Goal: Information Seeking & Learning: Learn about a topic

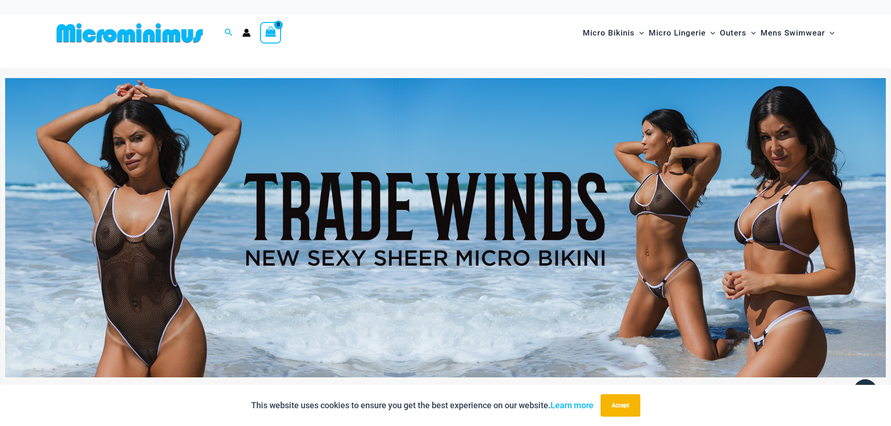
click at [496, 242] on img at bounding box center [445, 227] width 881 height 299
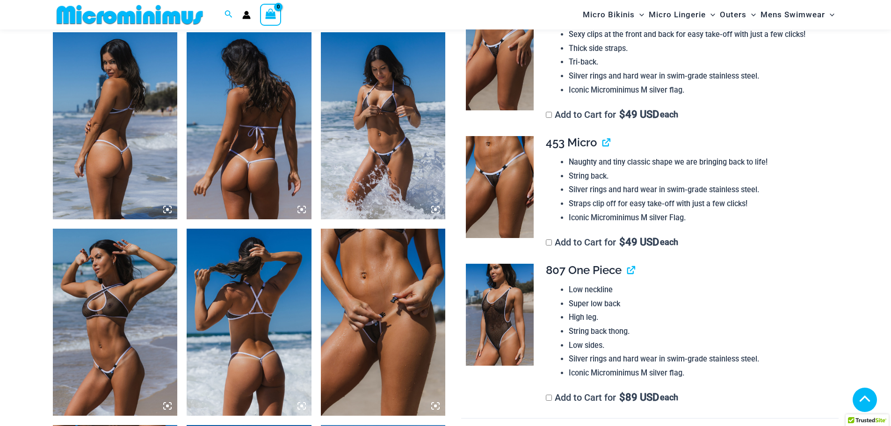
scroll to position [652, 0]
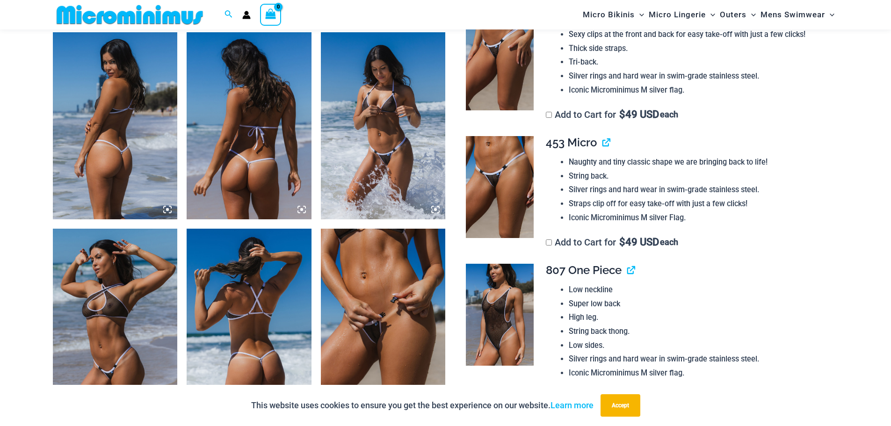
click at [393, 339] on img at bounding box center [383, 322] width 125 height 187
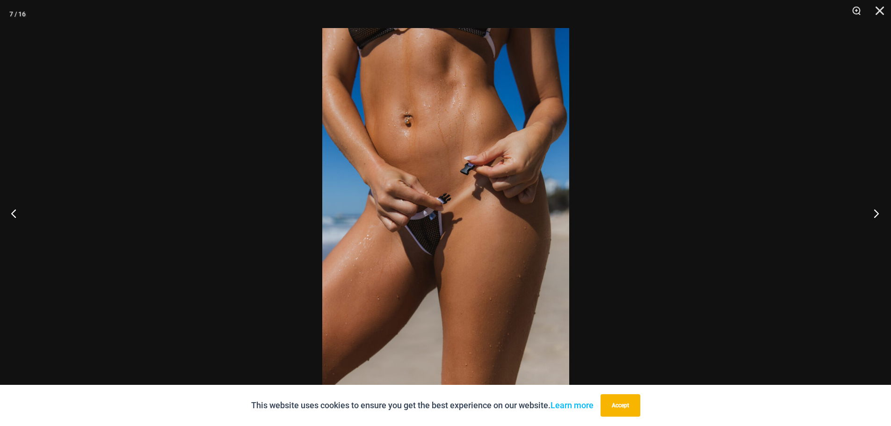
click at [874, 218] on button "Next" at bounding box center [873, 213] width 35 height 47
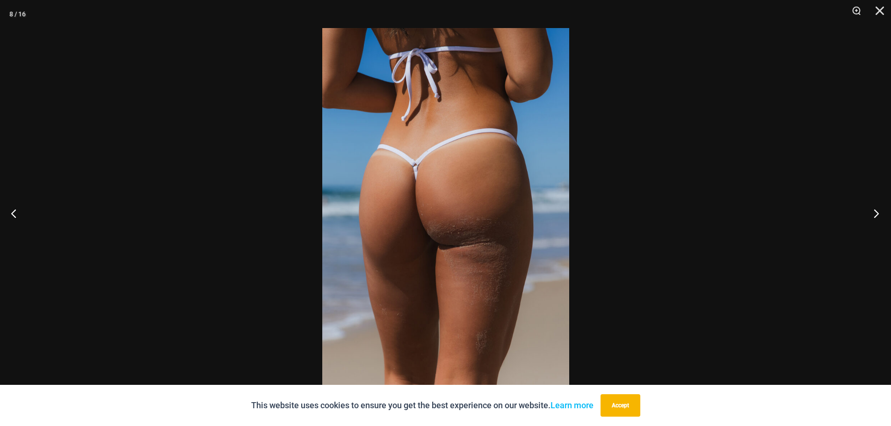
click at [875, 218] on button "Next" at bounding box center [873, 213] width 35 height 47
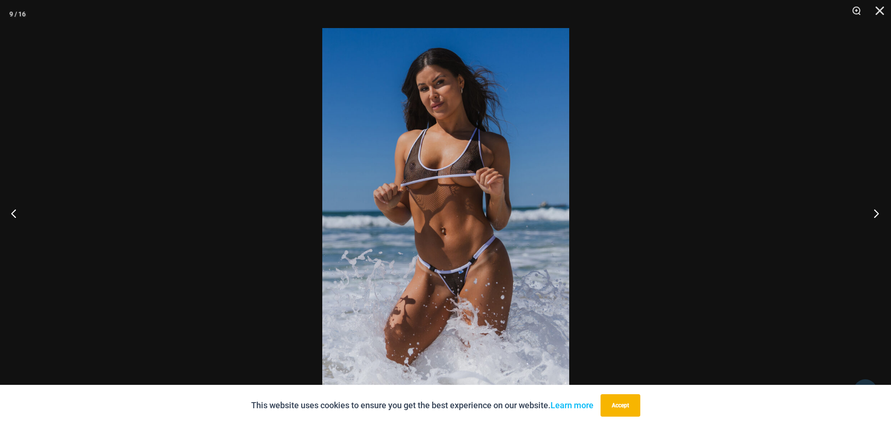
click at [875, 218] on button "Next" at bounding box center [873, 213] width 35 height 47
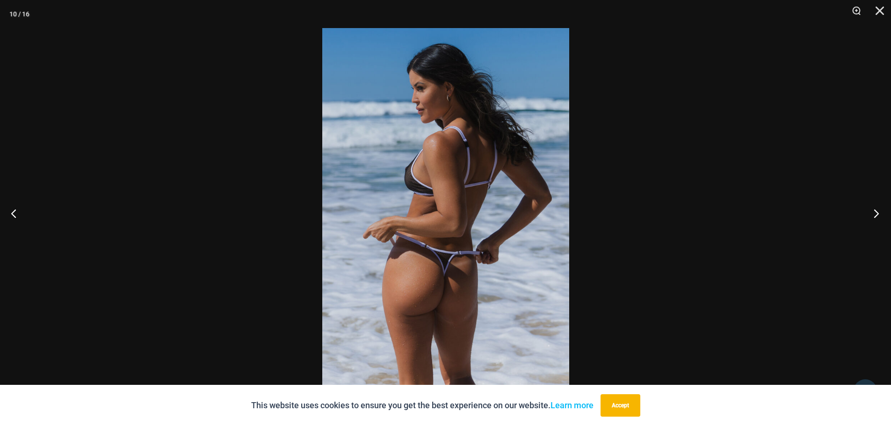
click at [875, 218] on button "Next" at bounding box center [873, 213] width 35 height 47
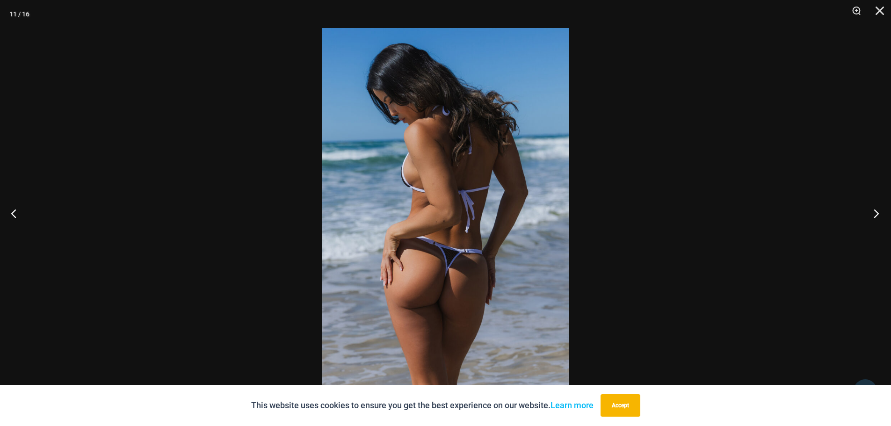
click at [875, 218] on button "Next" at bounding box center [873, 213] width 35 height 47
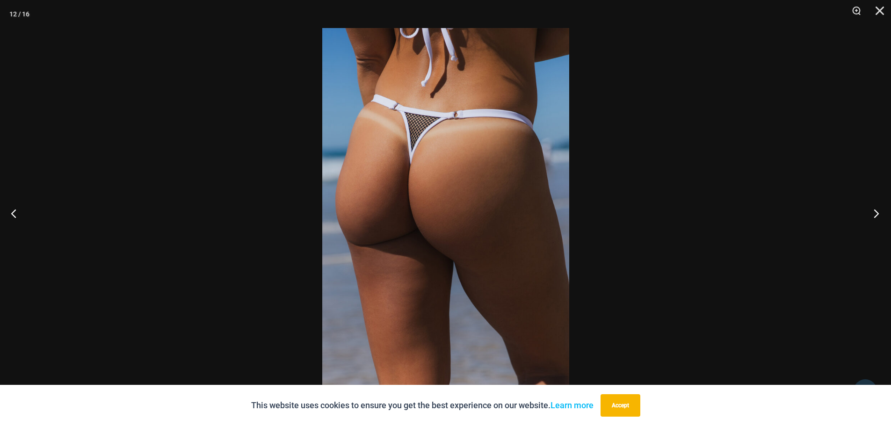
click at [875, 218] on button "Next" at bounding box center [873, 213] width 35 height 47
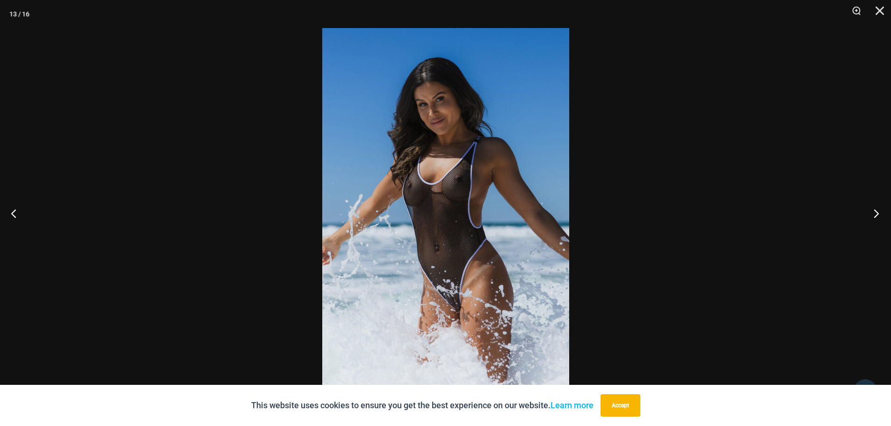
click at [875, 218] on button "Next" at bounding box center [873, 213] width 35 height 47
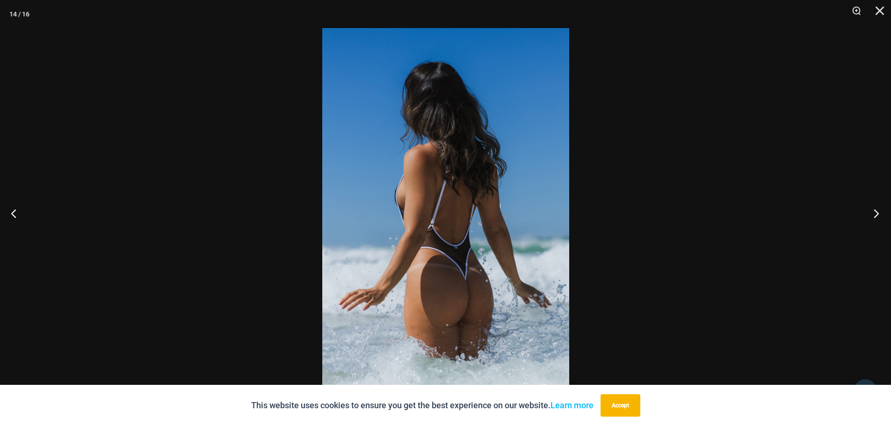
click at [875, 218] on button "Next" at bounding box center [873, 213] width 35 height 47
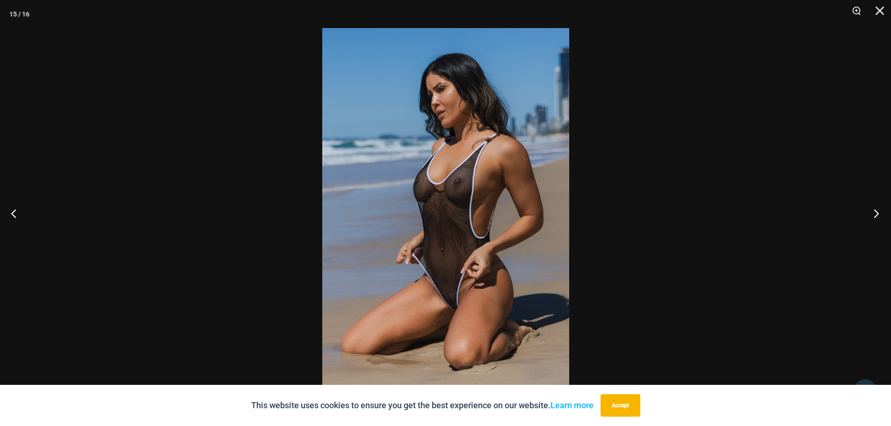
click at [875, 218] on button "Next" at bounding box center [873, 213] width 35 height 47
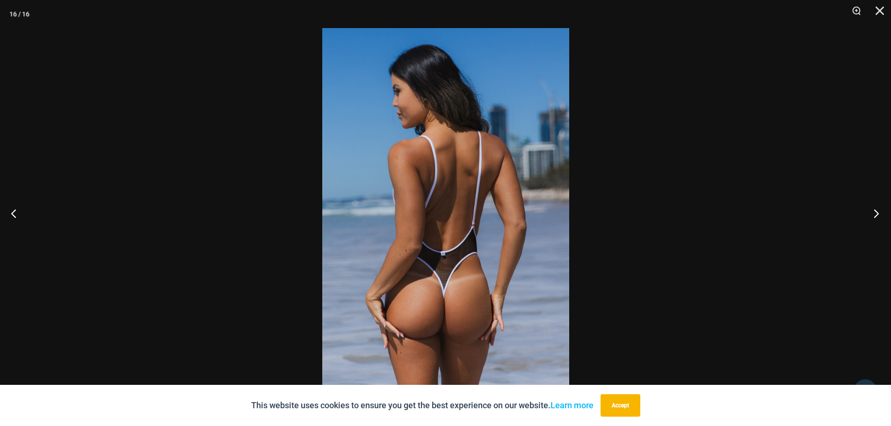
click at [875, 218] on button "Next" at bounding box center [873, 213] width 35 height 47
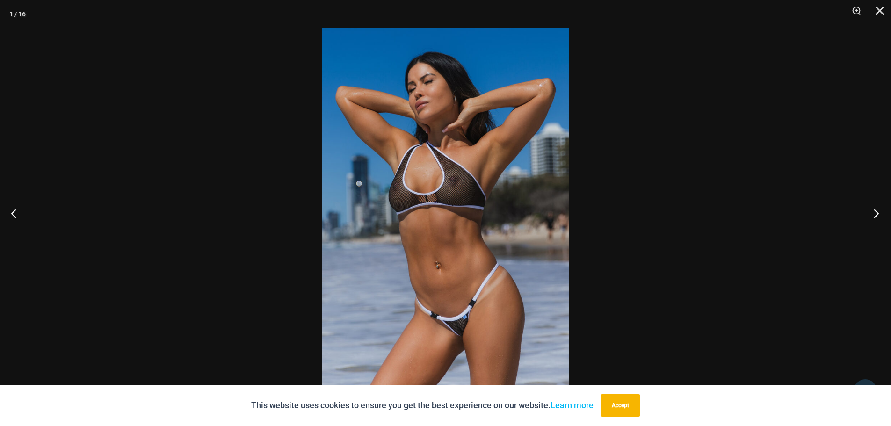
click at [875, 218] on button "Next" at bounding box center [873, 213] width 35 height 47
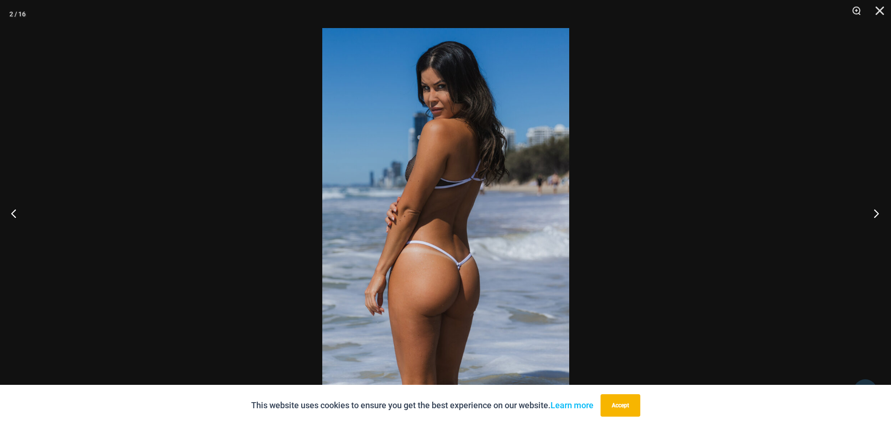
click at [875, 218] on button "Next" at bounding box center [873, 213] width 35 height 47
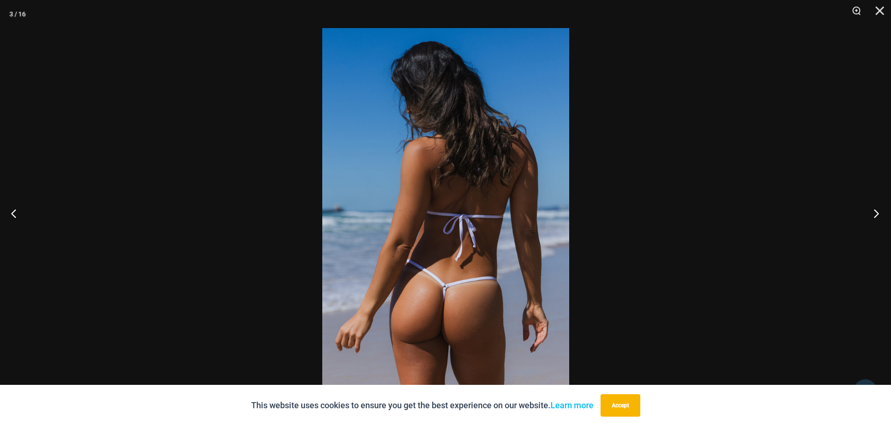
click at [873, 218] on button "Next" at bounding box center [873, 213] width 35 height 47
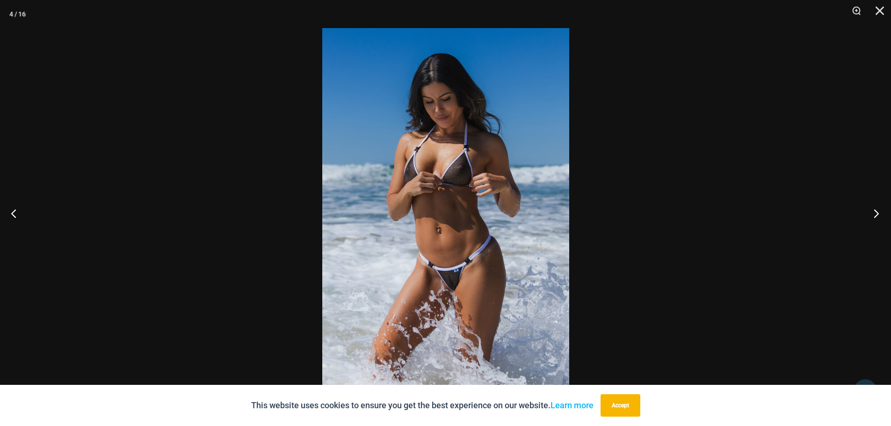
click at [872, 218] on button "Next" at bounding box center [873, 213] width 35 height 47
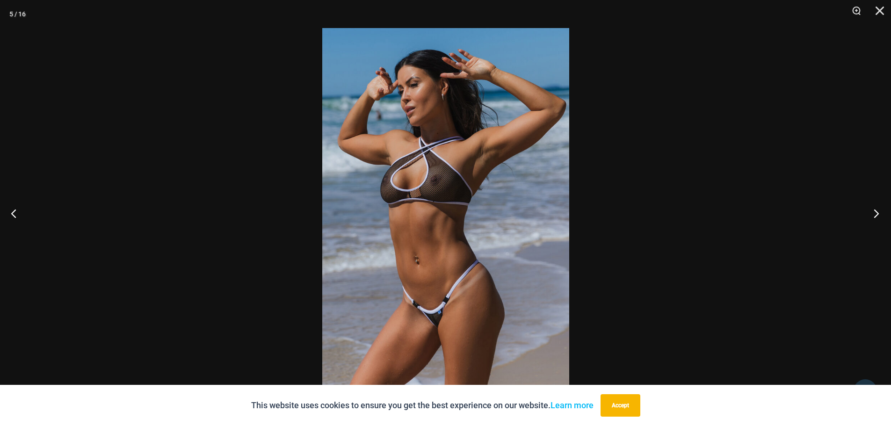
click at [872, 218] on button "Next" at bounding box center [873, 213] width 35 height 47
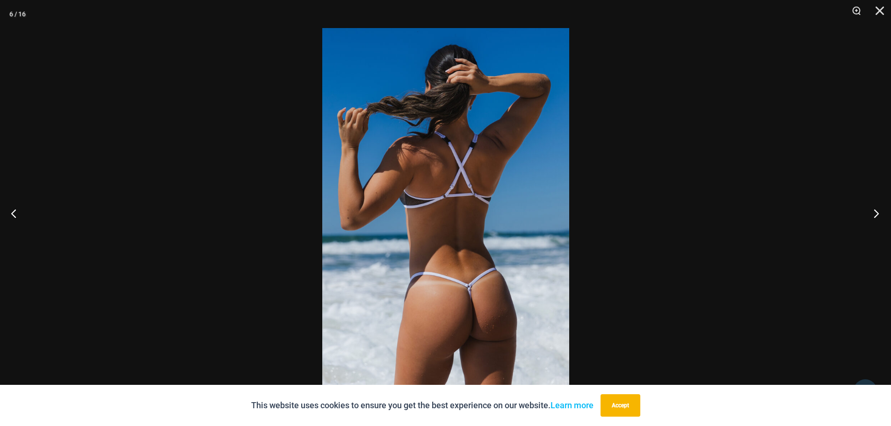
click at [872, 218] on button "Next" at bounding box center [873, 213] width 35 height 47
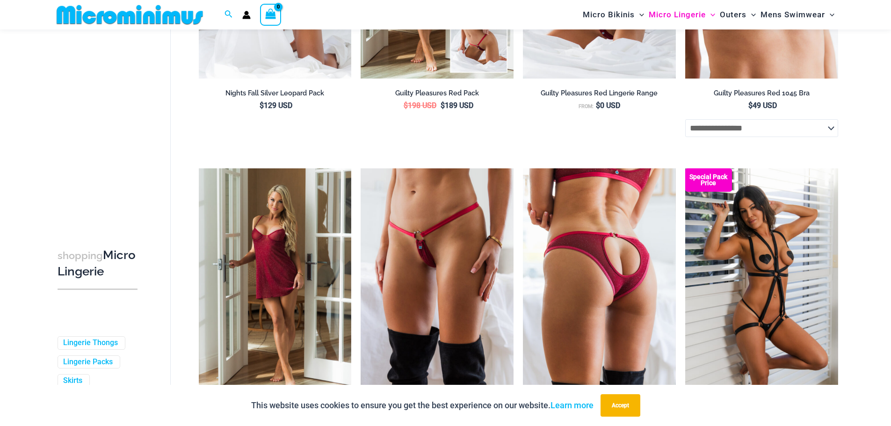
scroll to position [319, 0]
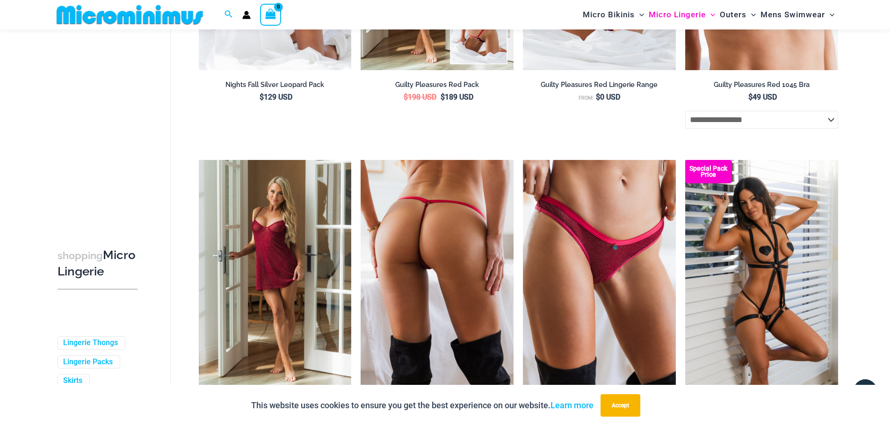
click at [445, 261] on img at bounding box center [437, 274] width 153 height 229
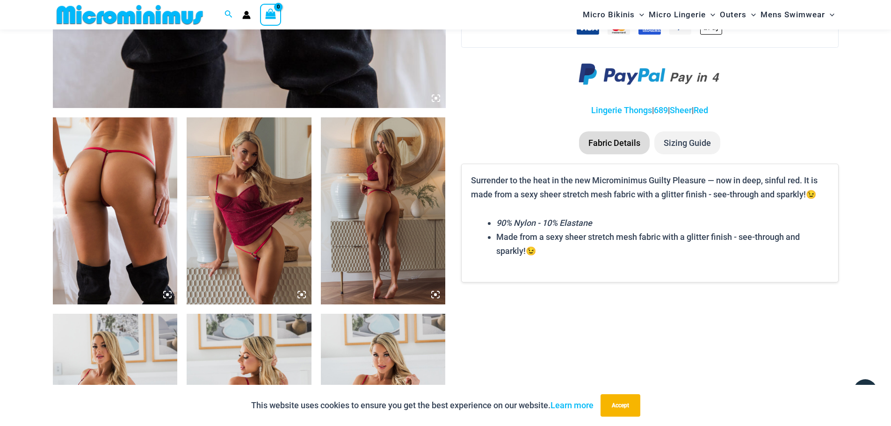
scroll to position [562, 0]
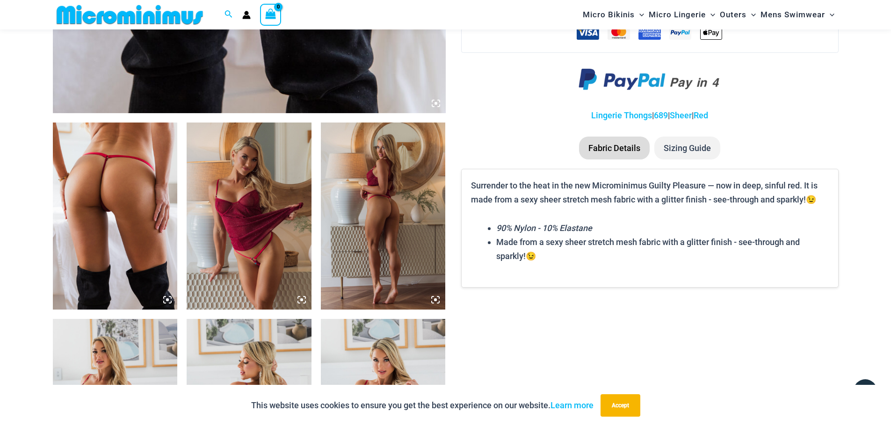
click at [100, 189] on img at bounding box center [115, 216] width 125 height 187
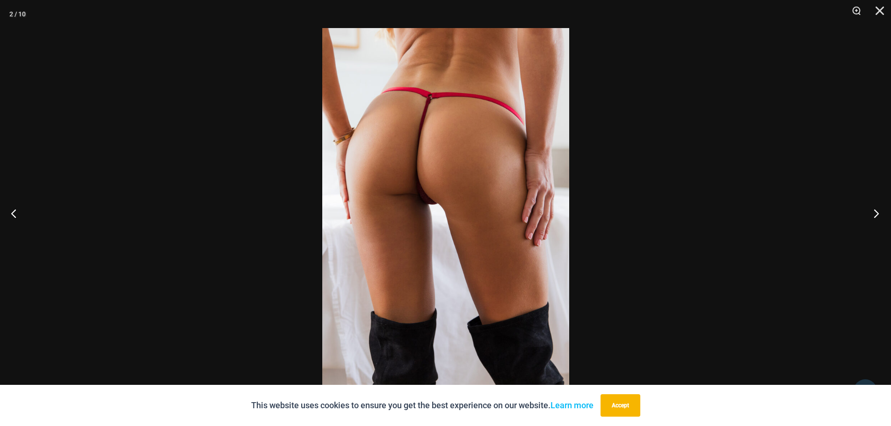
click at [880, 218] on button "Next" at bounding box center [873, 213] width 35 height 47
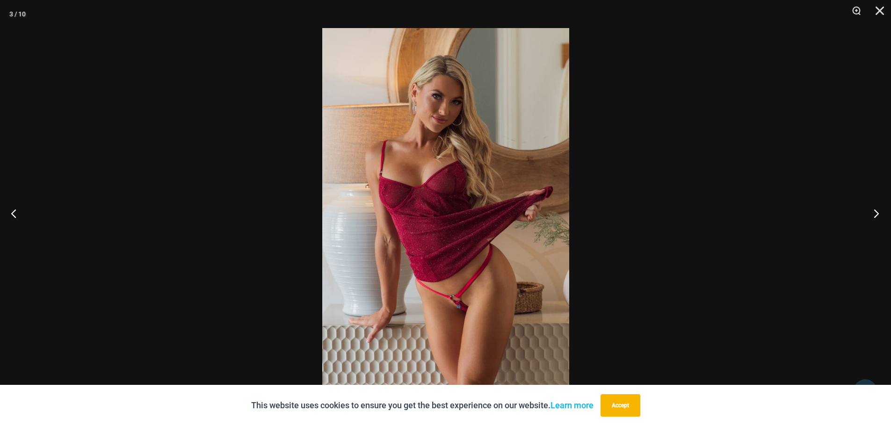
click at [880, 218] on button "Next" at bounding box center [873, 213] width 35 height 47
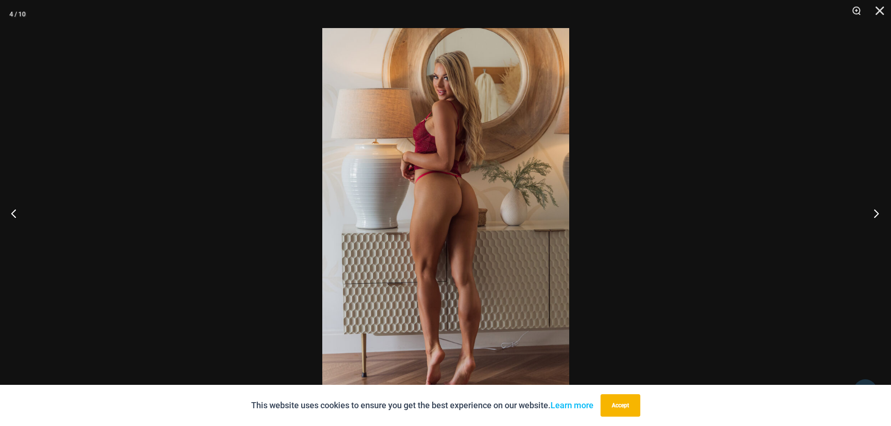
click at [880, 218] on button "Next" at bounding box center [873, 213] width 35 height 47
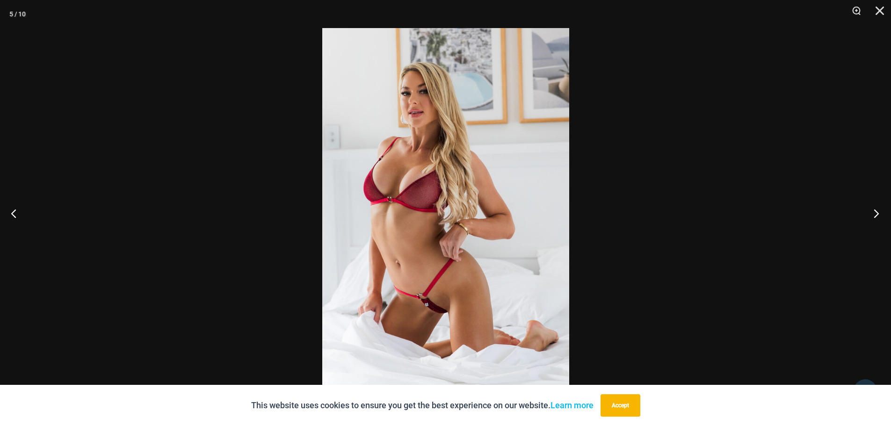
click at [880, 218] on button "Next" at bounding box center [873, 213] width 35 height 47
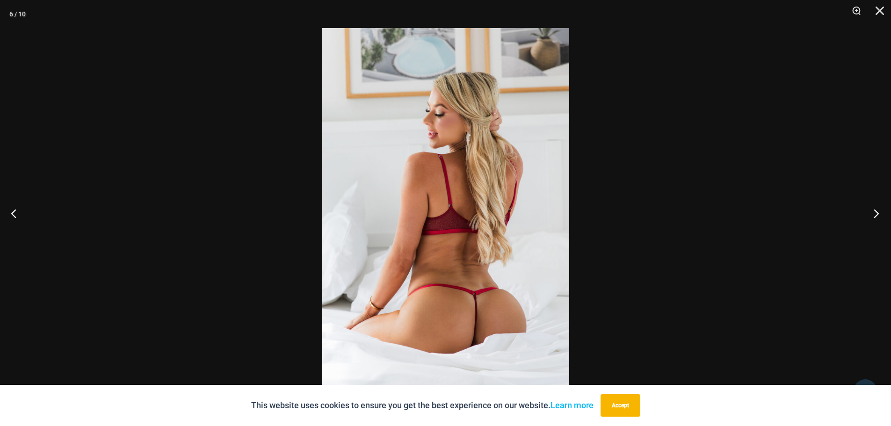
click at [880, 218] on button "Next" at bounding box center [873, 213] width 35 height 47
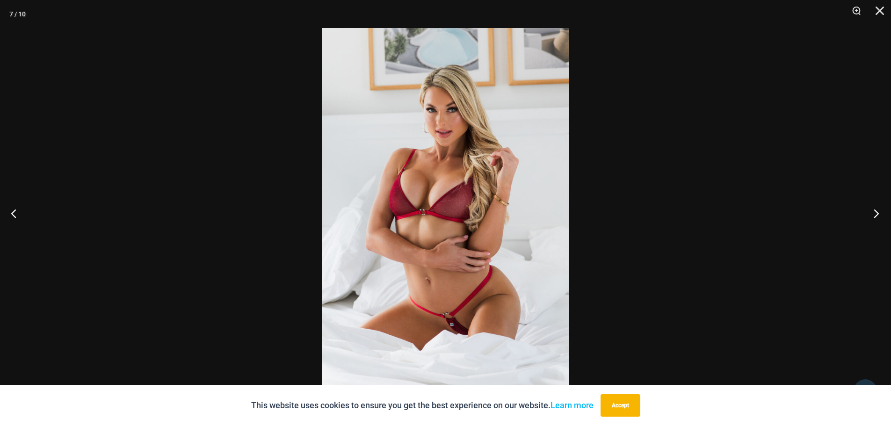
click at [880, 218] on button "Next" at bounding box center [873, 213] width 35 height 47
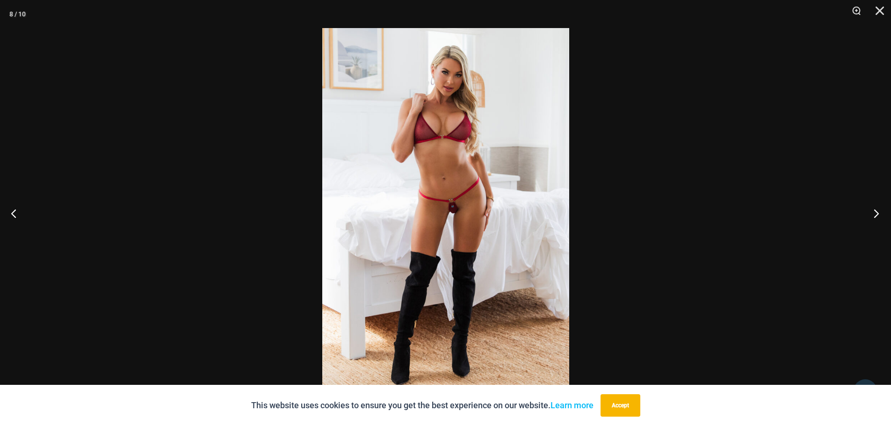
click at [880, 218] on button "Next" at bounding box center [873, 213] width 35 height 47
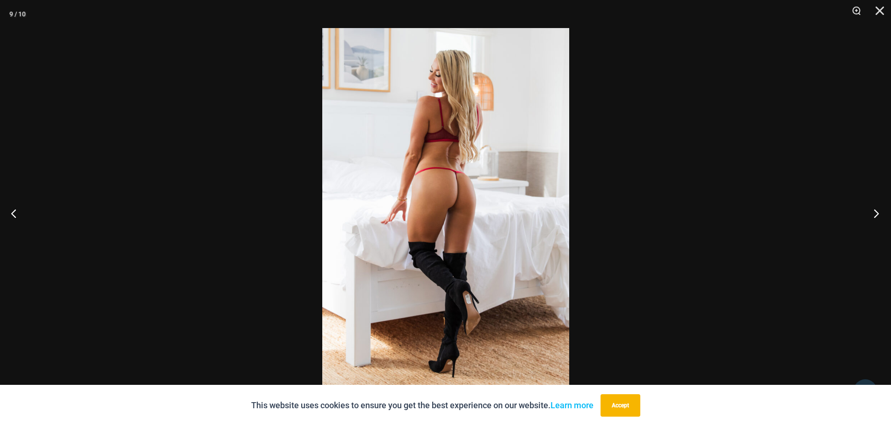
click at [880, 218] on button "Next" at bounding box center [873, 213] width 35 height 47
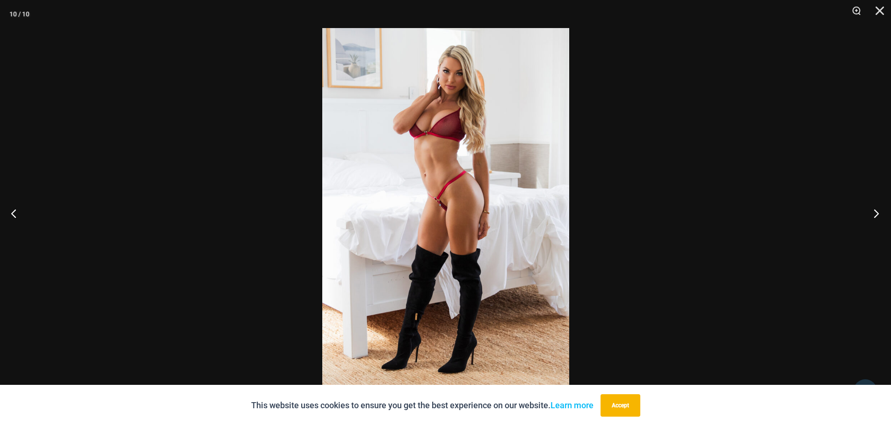
click at [880, 218] on button "Next" at bounding box center [873, 213] width 35 height 47
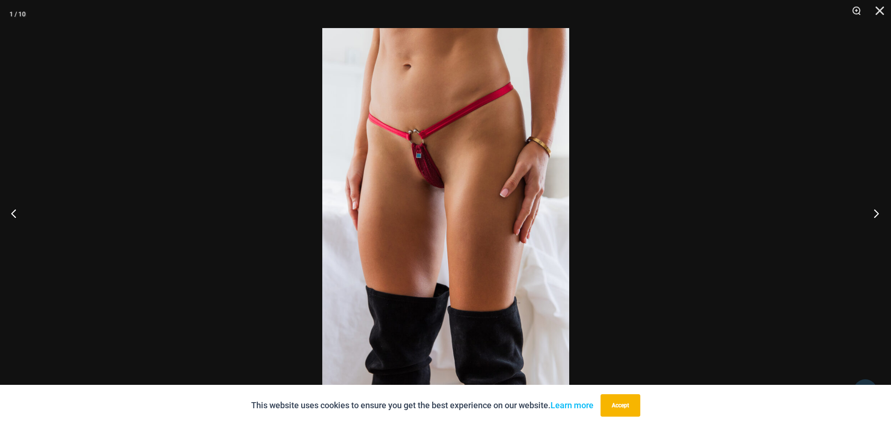
click at [880, 218] on button "Next" at bounding box center [873, 213] width 35 height 47
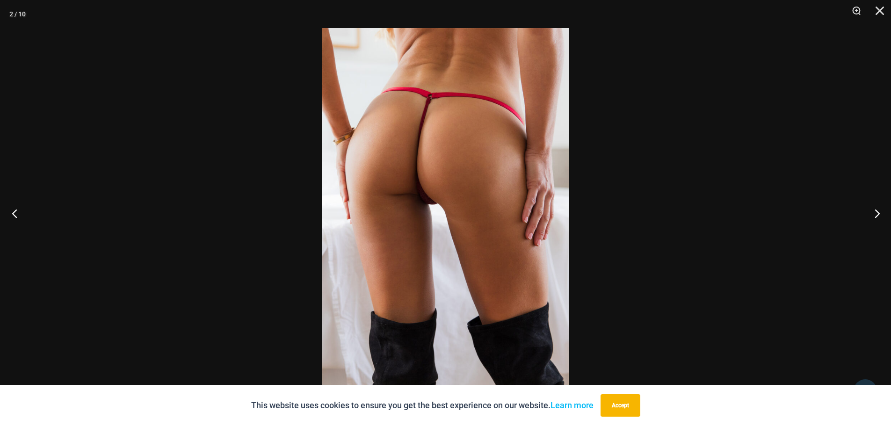
click at [21, 208] on button "Previous" at bounding box center [17, 213] width 35 height 47
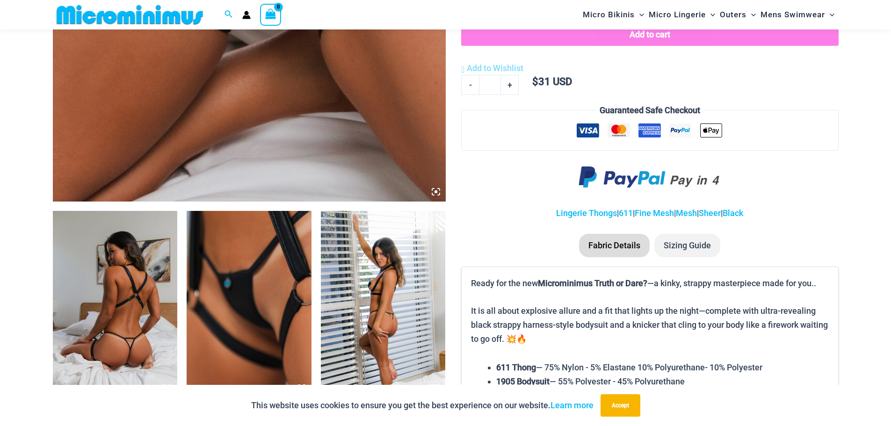
scroll to position [599, 0]
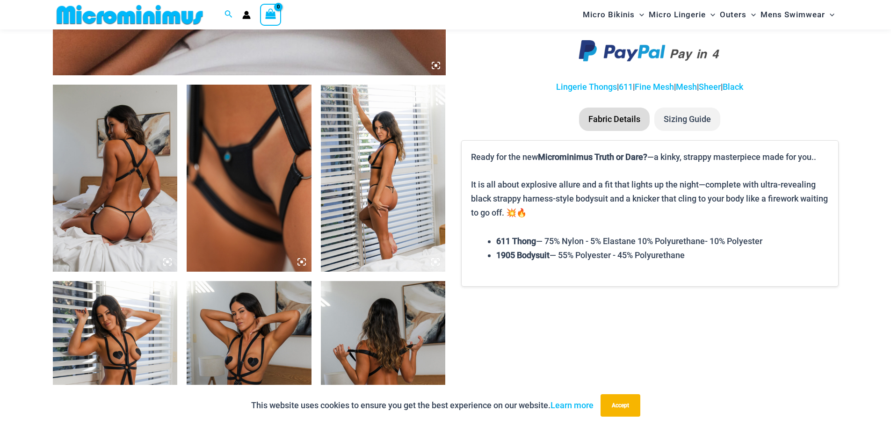
click at [270, 219] on img at bounding box center [249, 178] width 125 height 187
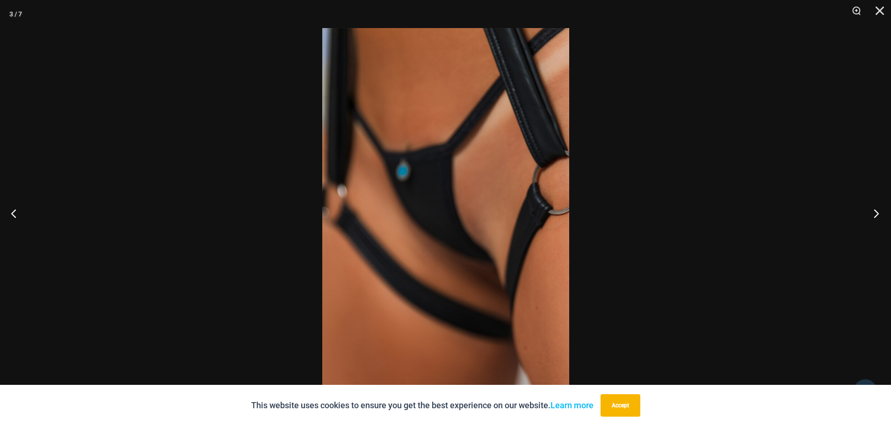
click at [881, 214] on button "Next" at bounding box center [873, 213] width 35 height 47
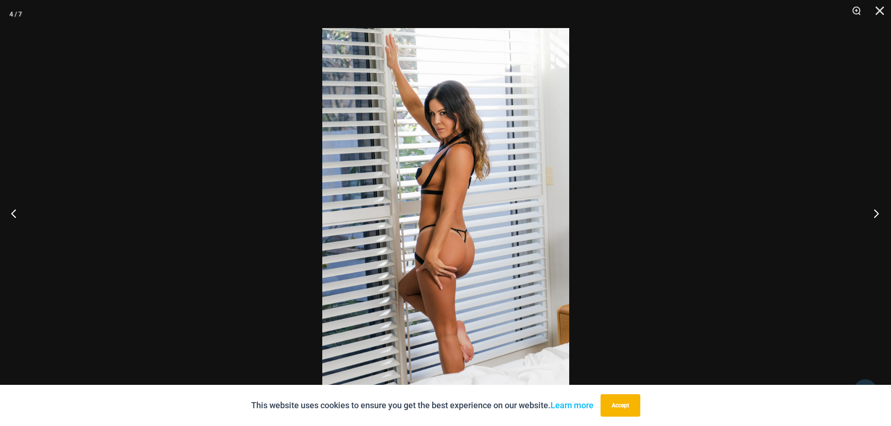
click at [881, 214] on button "Next" at bounding box center [873, 213] width 35 height 47
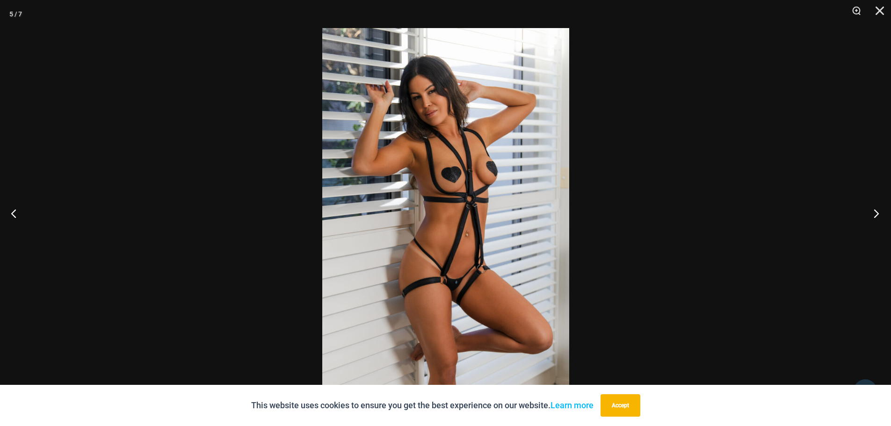
click at [881, 214] on button "Next" at bounding box center [873, 213] width 35 height 47
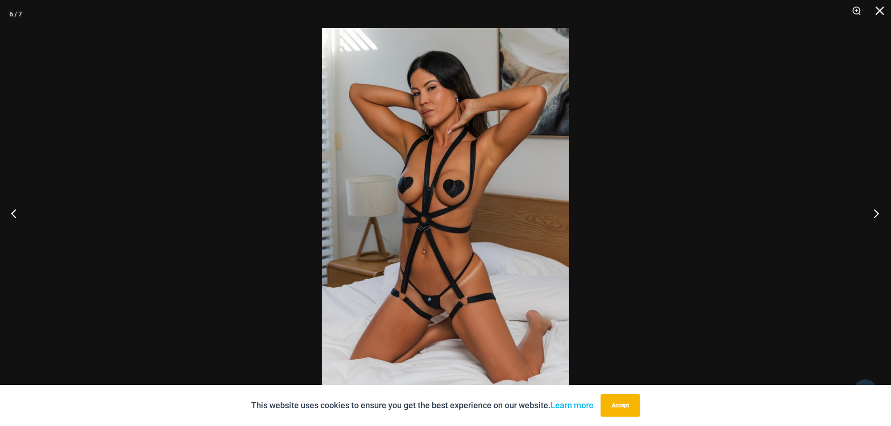
click at [881, 214] on button "Next" at bounding box center [873, 213] width 35 height 47
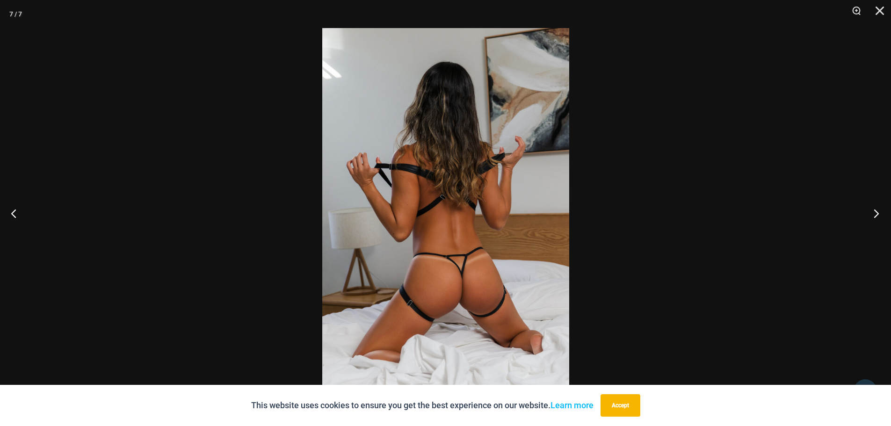
click at [881, 214] on button "Next" at bounding box center [873, 213] width 35 height 47
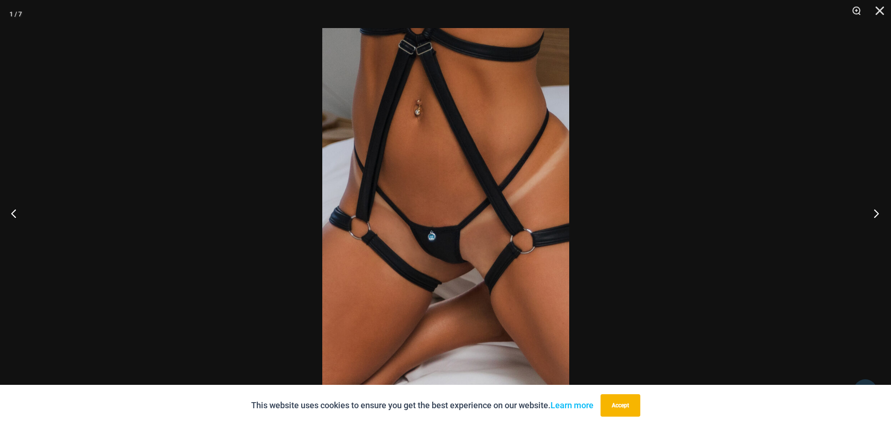
click at [881, 214] on button "Next" at bounding box center [873, 213] width 35 height 47
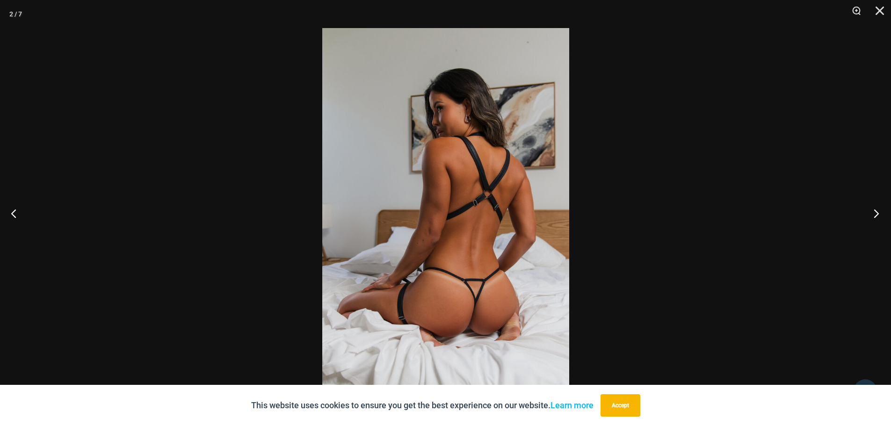
click at [881, 214] on button "Next" at bounding box center [873, 213] width 35 height 47
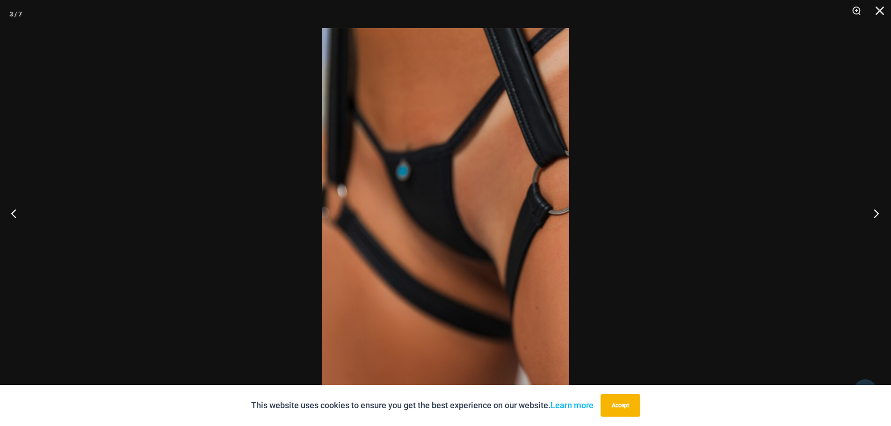
click at [868, 214] on button "Next" at bounding box center [873, 213] width 35 height 47
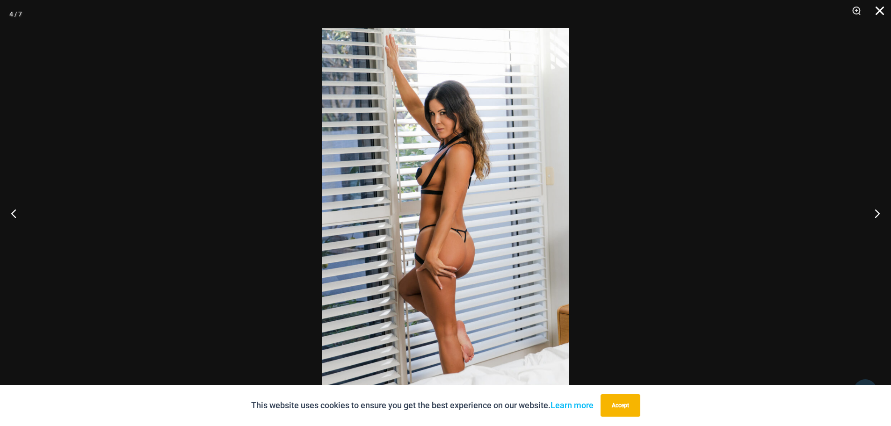
click at [887, 4] on button "Close" at bounding box center [876, 14] width 23 height 28
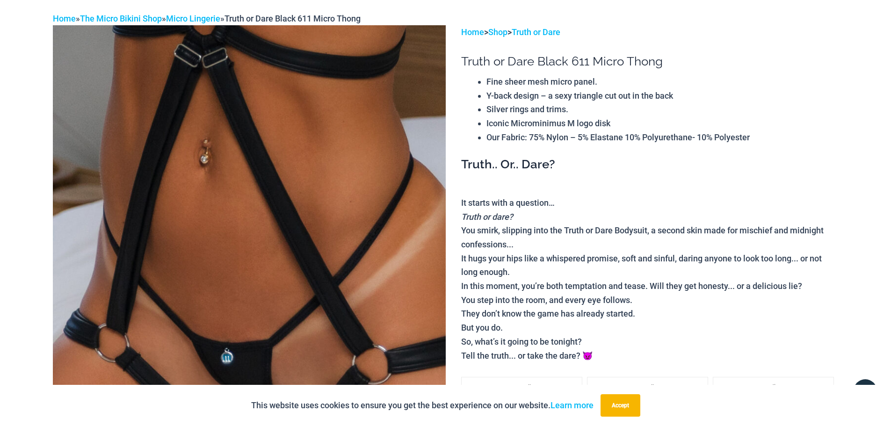
scroll to position [0, 0]
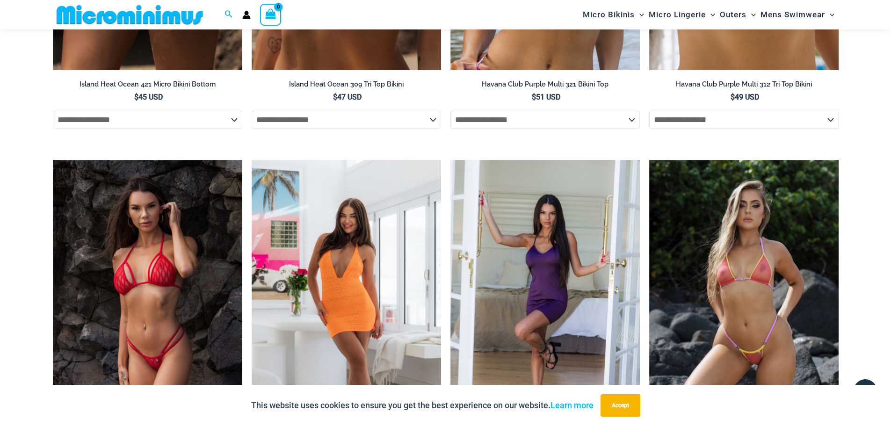
scroll to position [2106, 0]
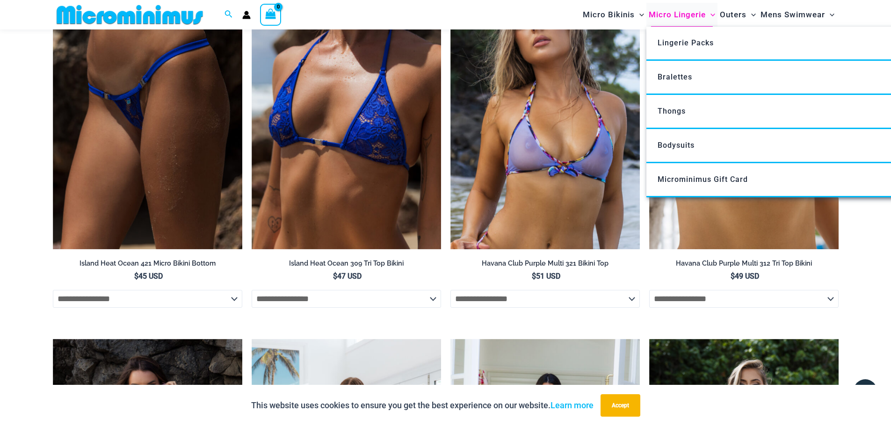
click at [665, 14] on span "Micro Lingerie" at bounding box center [677, 15] width 57 height 24
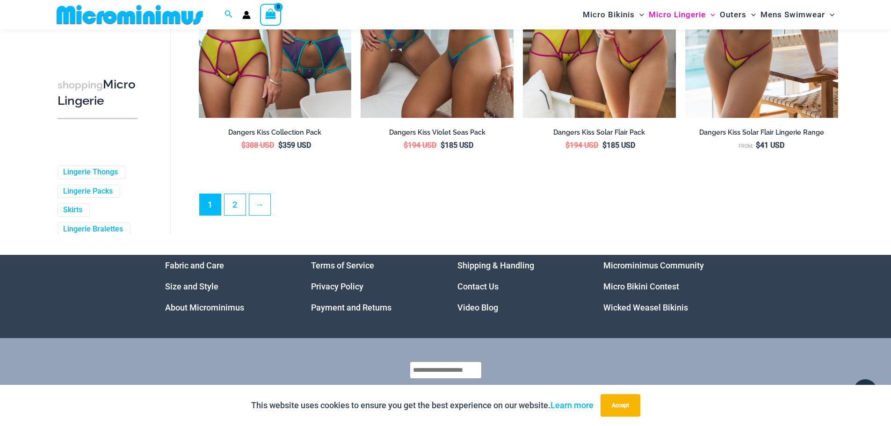
scroll to position [2526, 0]
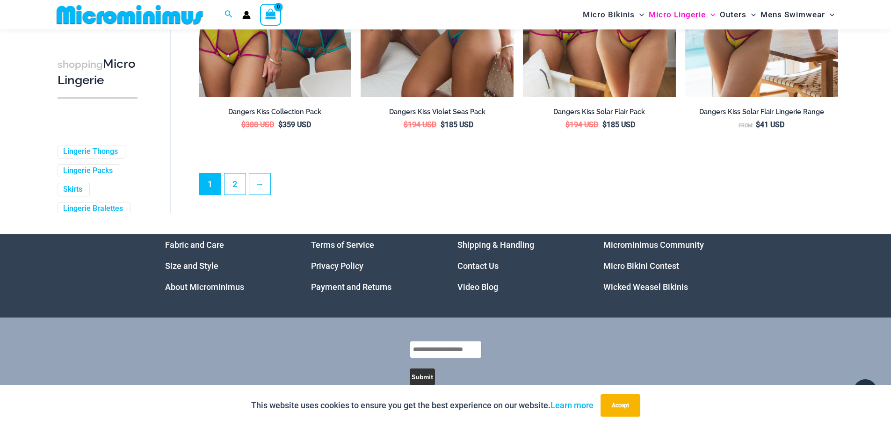
click at [641, 271] on link "Micro Bikini Contest" at bounding box center [642, 266] width 76 height 10
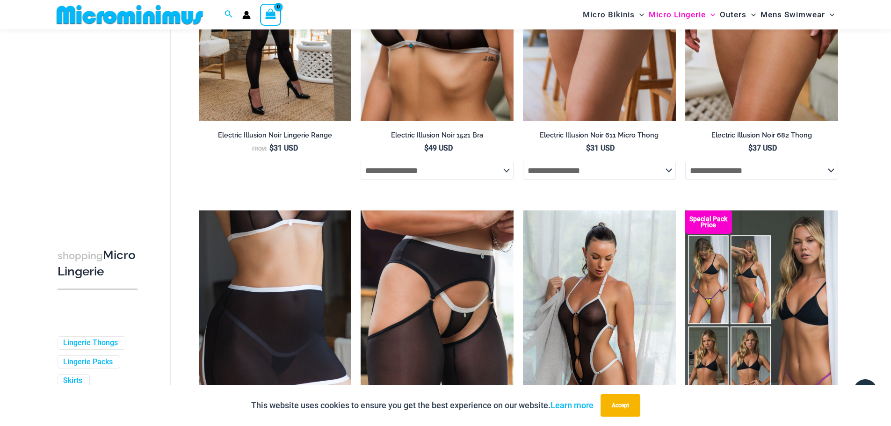
scroll to position [1683, 0]
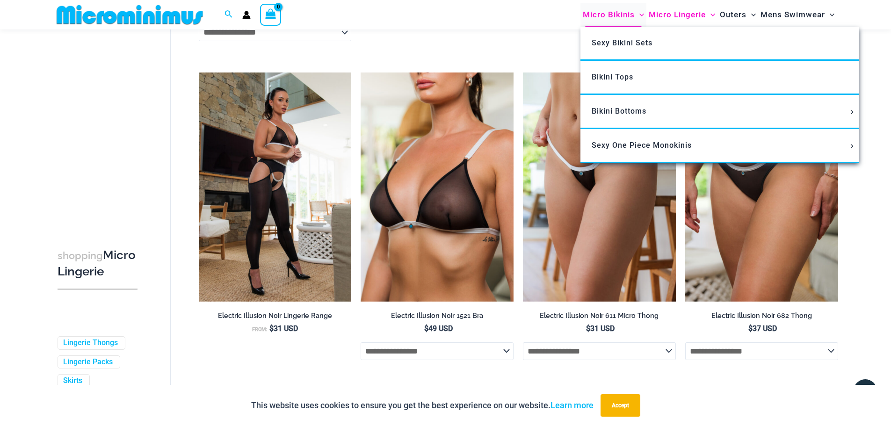
click at [614, 14] on span "Micro Bikinis" at bounding box center [609, 15] width 52 height 24
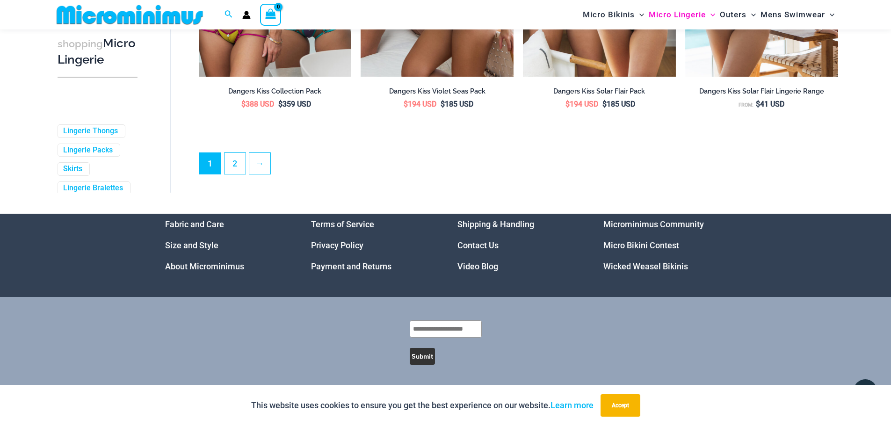
scroll to position [2557, 0]
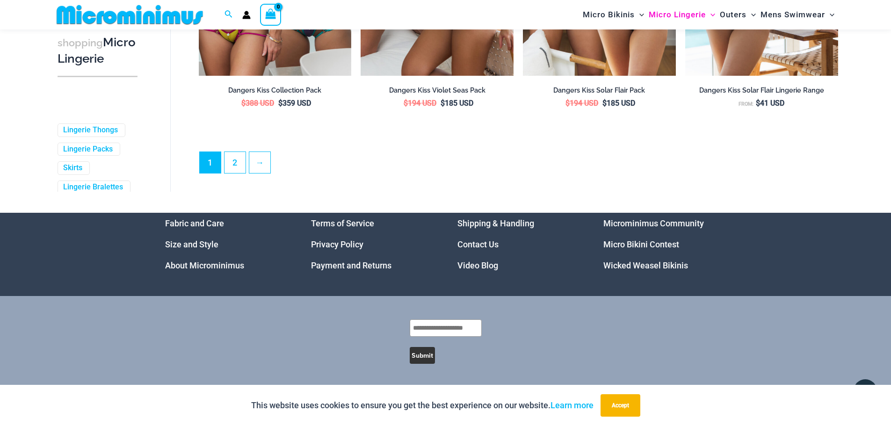
click at [651, 225] on link "Microminimus Community" at bounding box center [654, 224] width 101 height 10
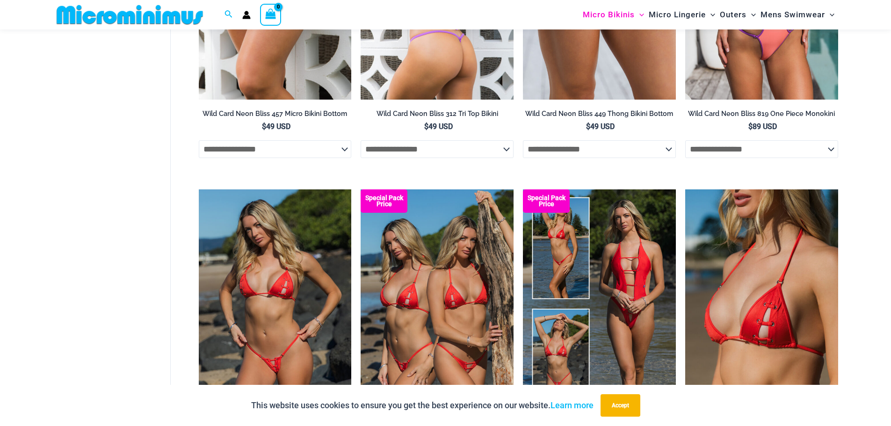
scroll to position [2097, 0]
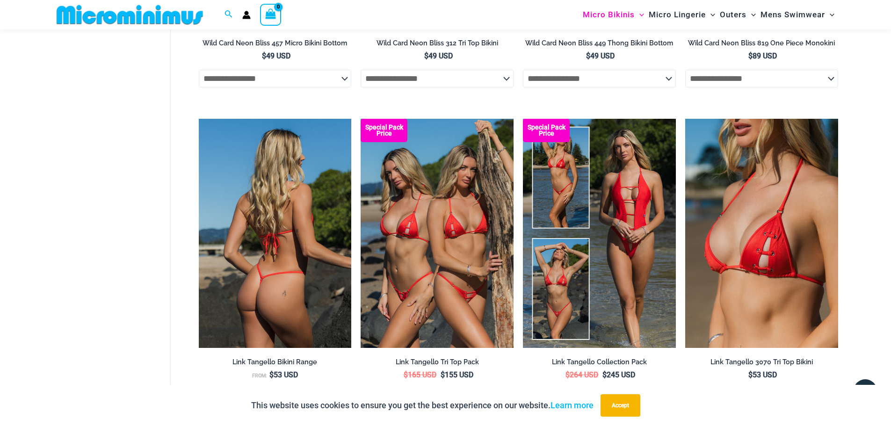
click at [276, 308] on img at bounding box center [275, 233] width 153 height 229
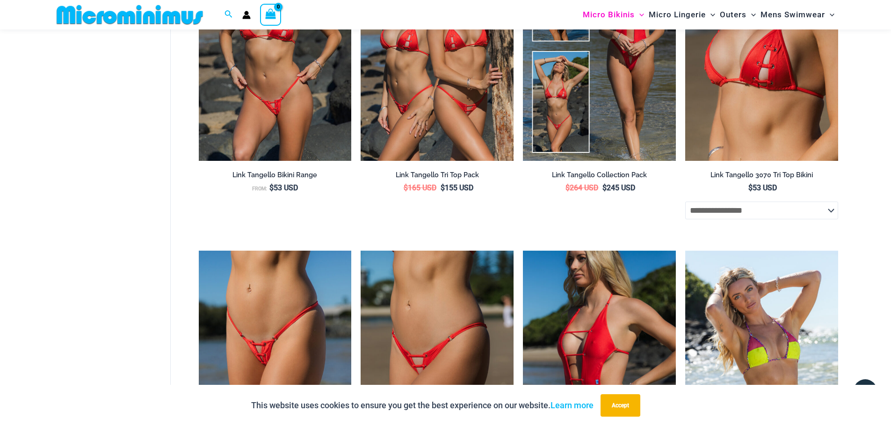
scroll to position [2425, 0]
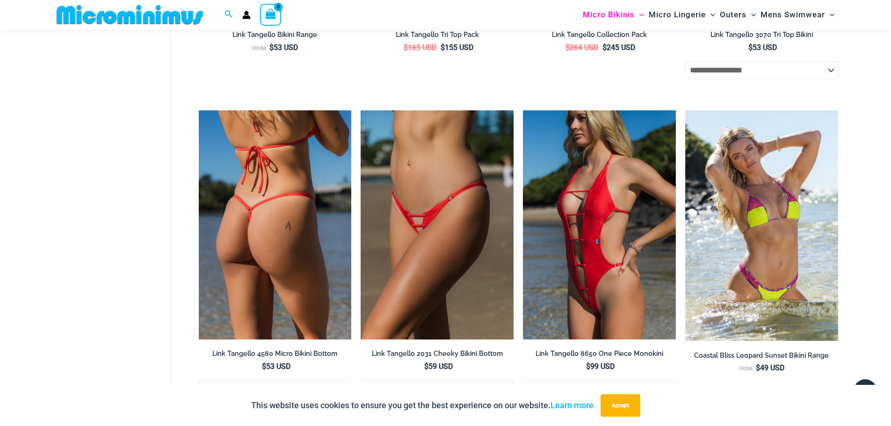
click at [253, 240] on img at bounding box center [275, 224] width 153 height 229
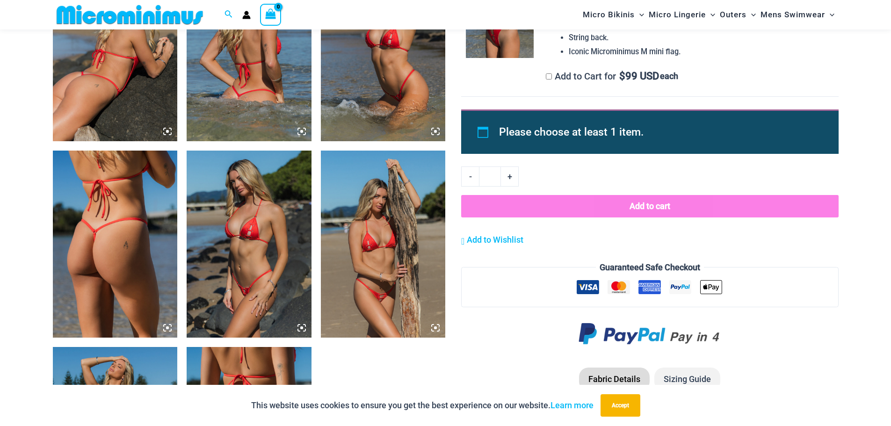
scroll to position [927, 0]
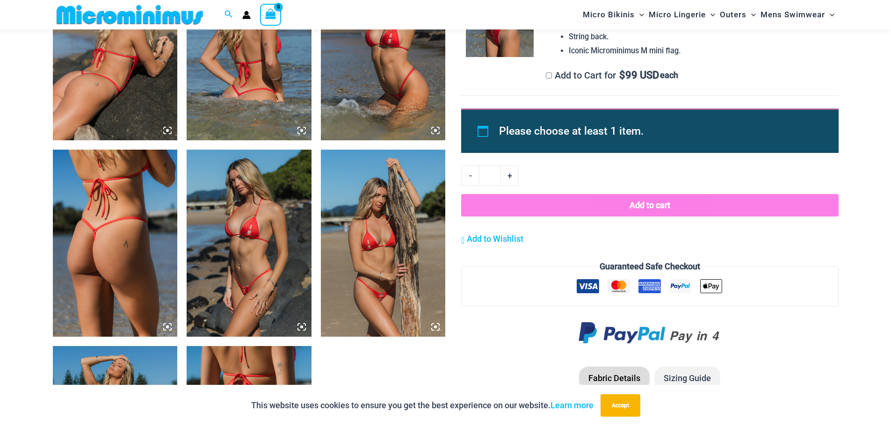
click at [379, 296] on img at bounding box center [383, 243] width 125 height 187
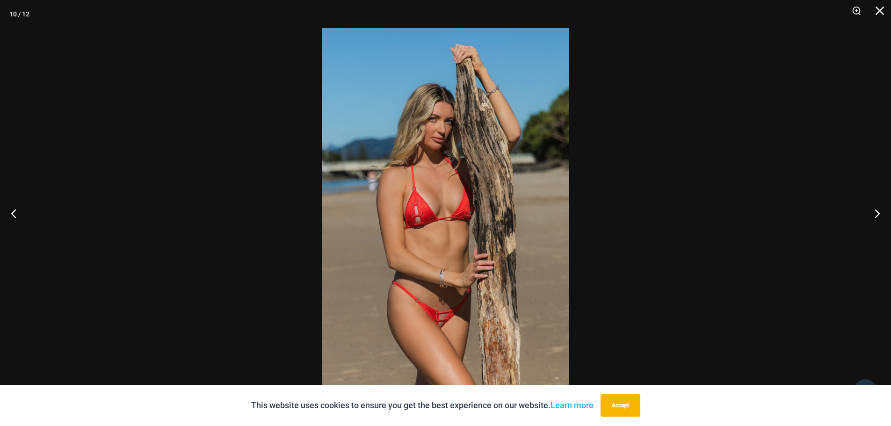
click at [462, 330] on img at bounding box center [445, 213] width 247 height 370
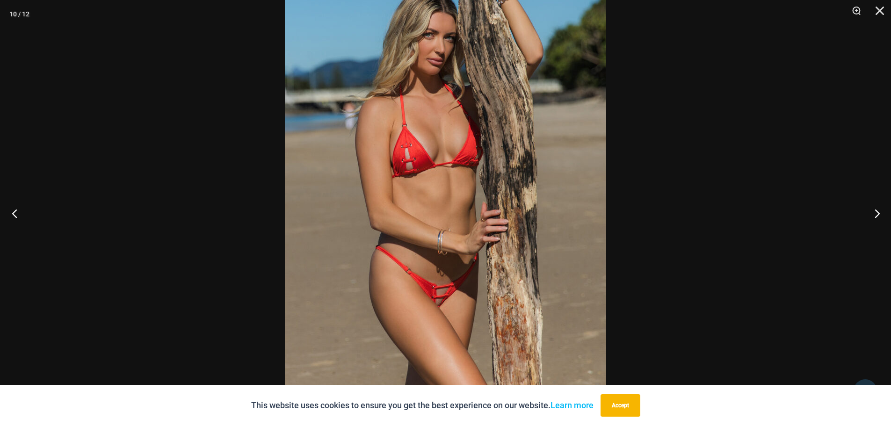
click at [14, 211] on button "Previous" at bounding box center [17, 213] width 35 height 47
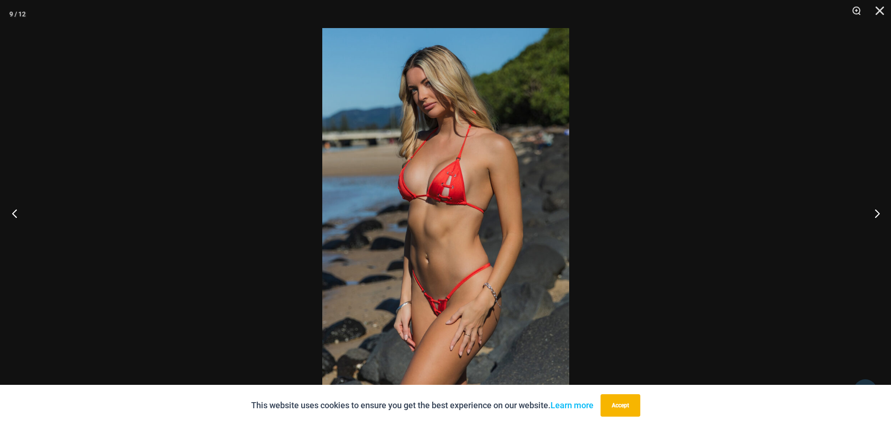
click at [14, 211] on button "Previous" at bounding box center [17, 213] width 35 height 47
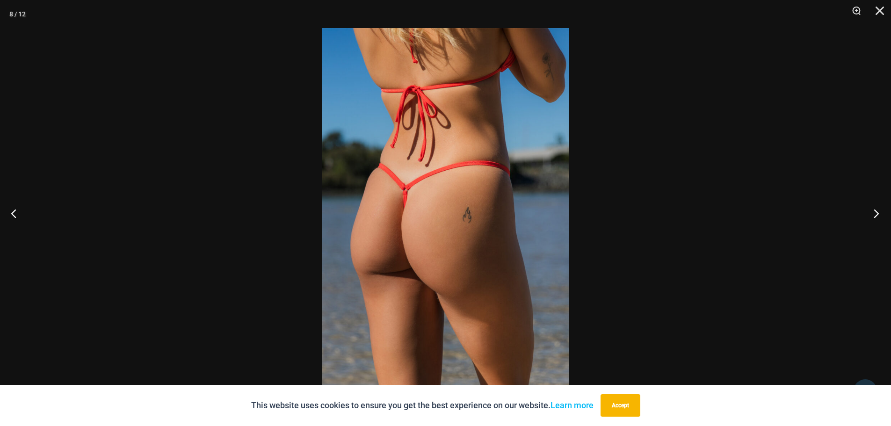
click at [882, 210] on button "Next" at bounding box center [873, 213] width 35 height 47
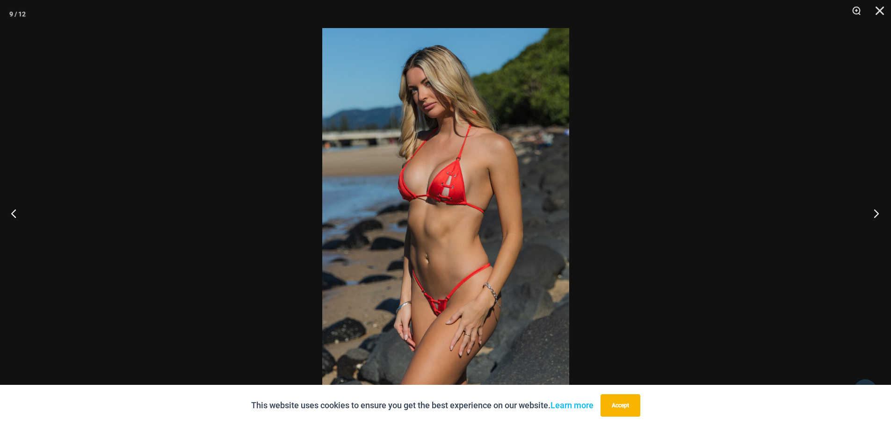
click at [882, 210] on button "Next" at bounding box center [873, 213] width 35 height 47
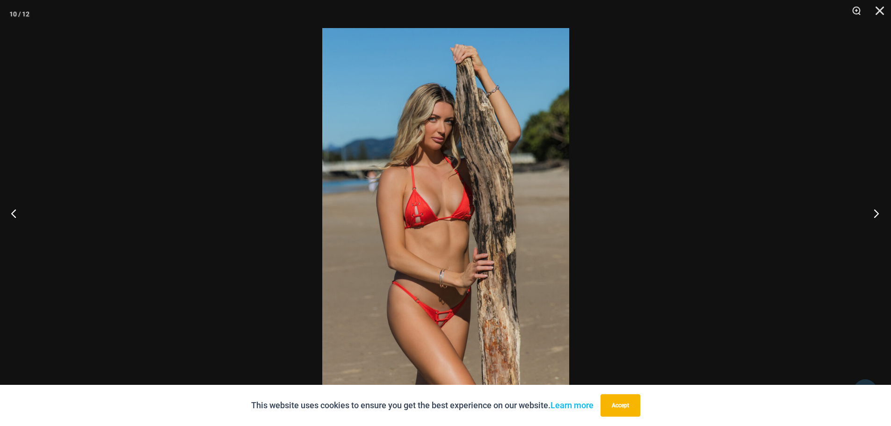
click at [882, 210] on button "Next" at bounding box center [873, 213] width 35 height 47
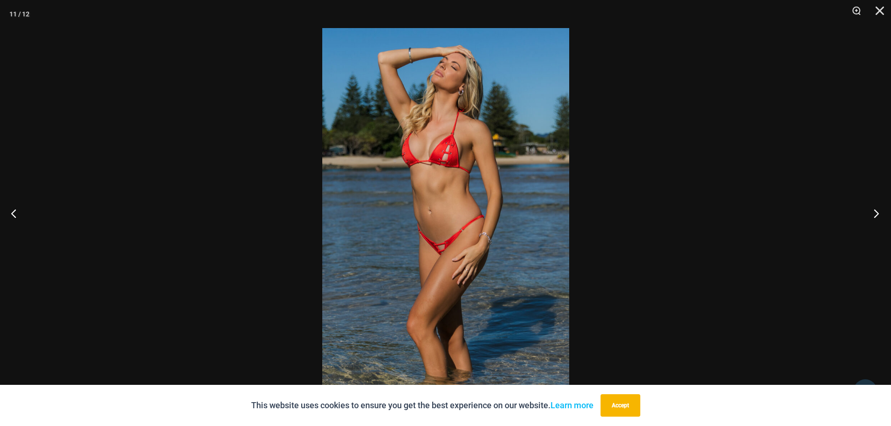
click at [882, 210] on button "Next" at bounding box center [873, 213] width 35 height 47
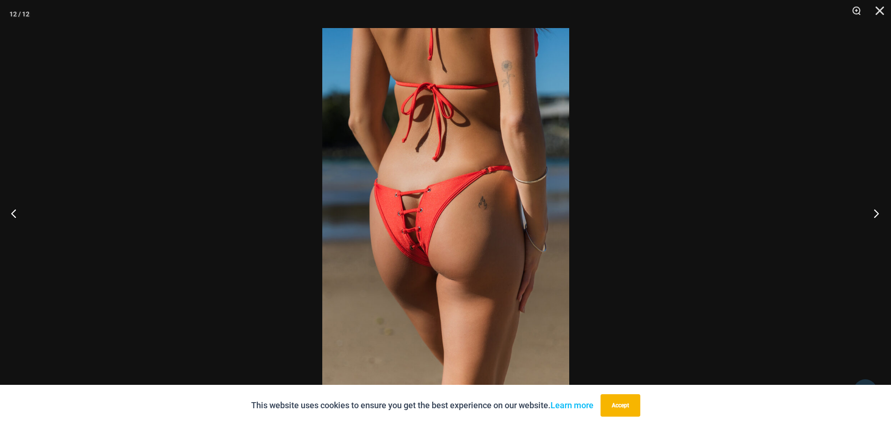
click at [881, 211] on button "Next" at bounding box center [873, 213] width 35 height 47
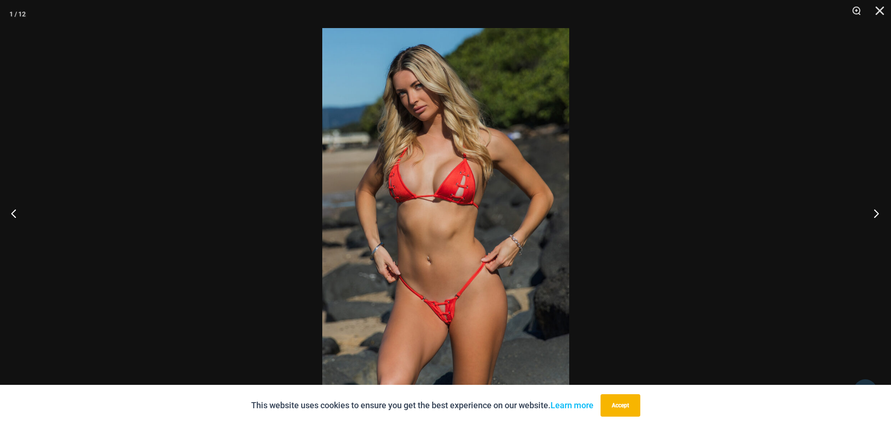
click at [880, 211] on button "Next" at bounding box center [873, 213] width 35 height 47
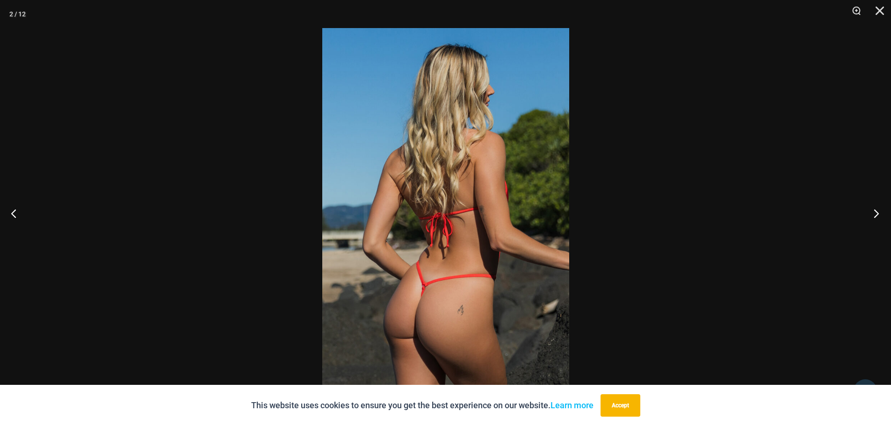
click at [864, 208] on button "Next" at bounding box center [873, 213] width 35 height 47
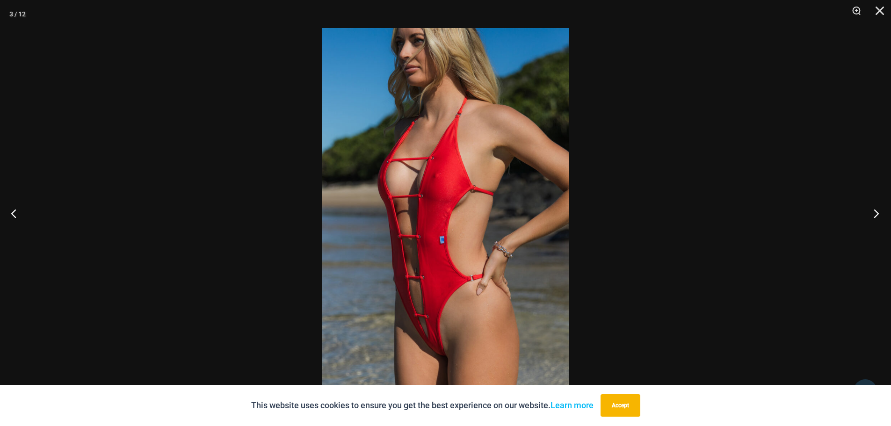
click at [865, 209] on button "Next" at bounding box center [873, 213] width 35 height 47
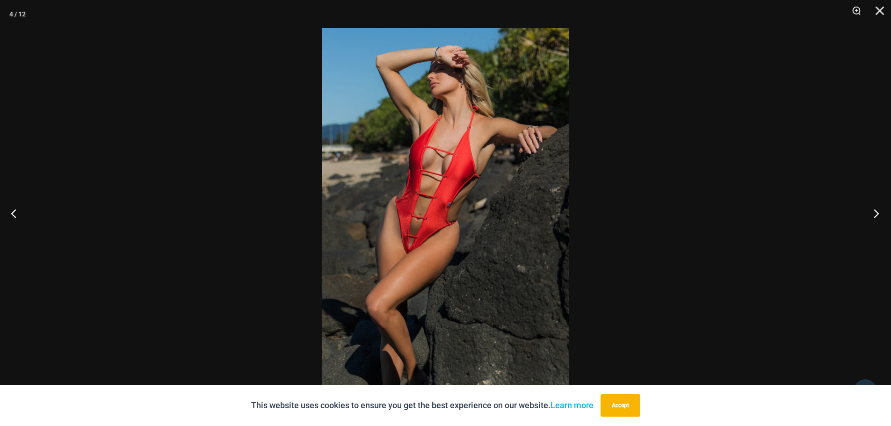
click at [865, 209] on button "Next" at bounding box center [873, 213] width 35 height 47
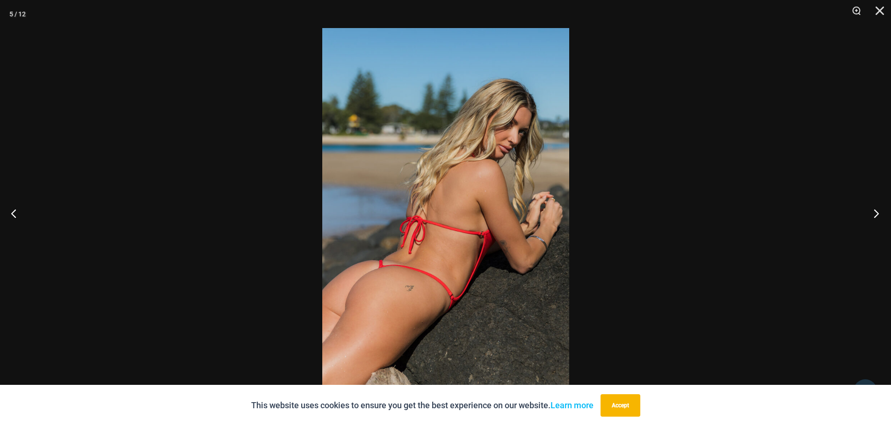
click at [865, 209] on button "Next" at bounding box center [873, 213] width 35 height 47
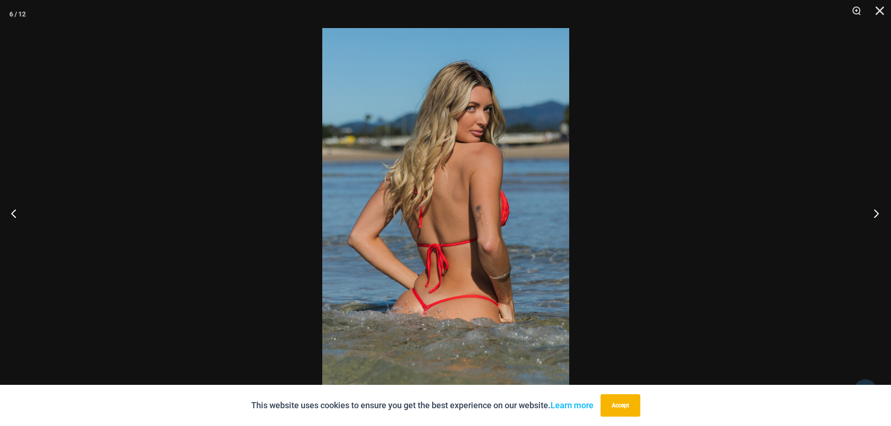
click at [865, 209] on button "Next" at bounding box center [873, 213] width 35 height 47
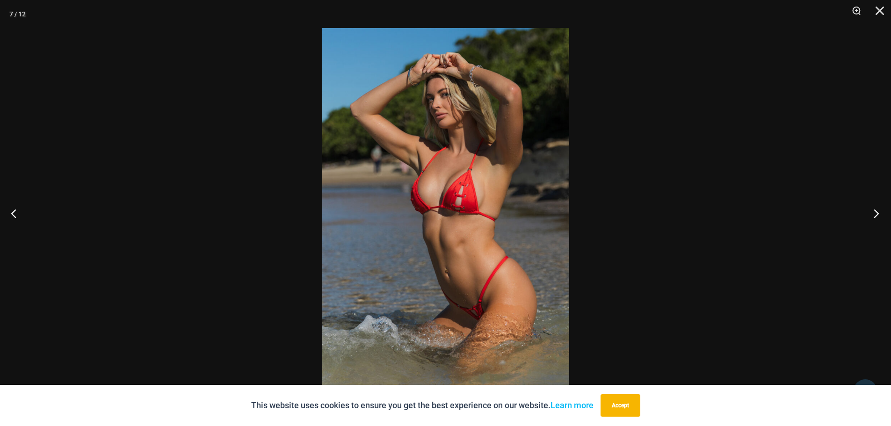
click at [865, 209] on button "Next" at bounding box center [873, 213] width 35 height 47
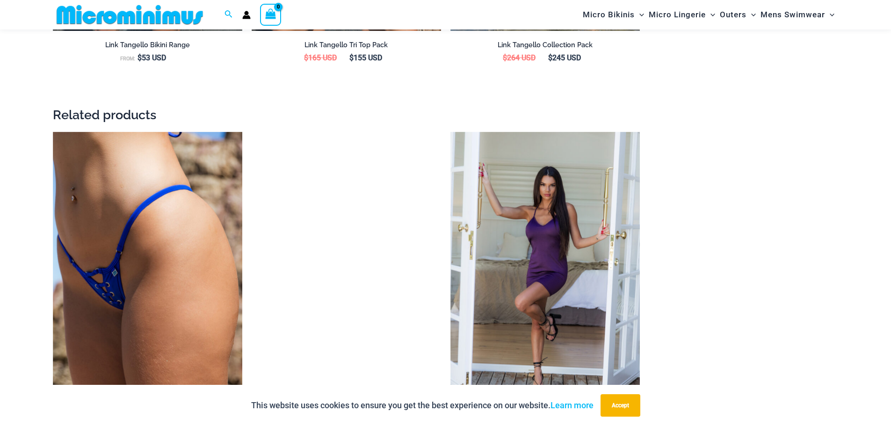
scroll to position [1397, 0]
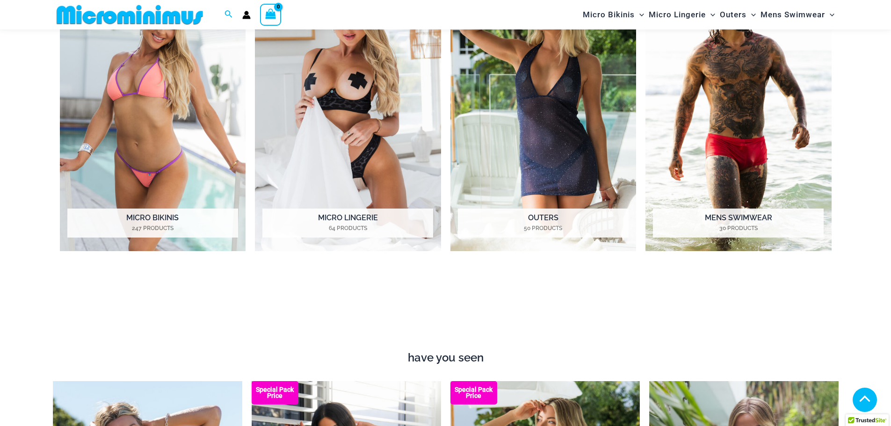
scroll to position [589, 0]
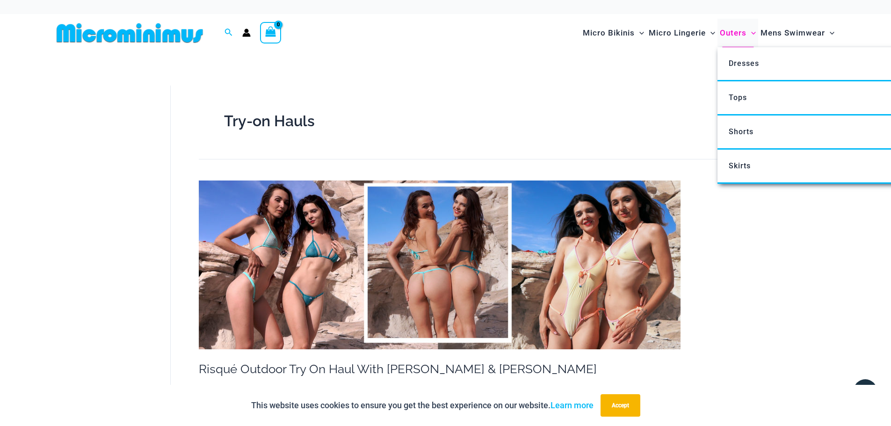
click at [742, 33] on span "Outers" at bounding box center [733, 33] width 27 height 24
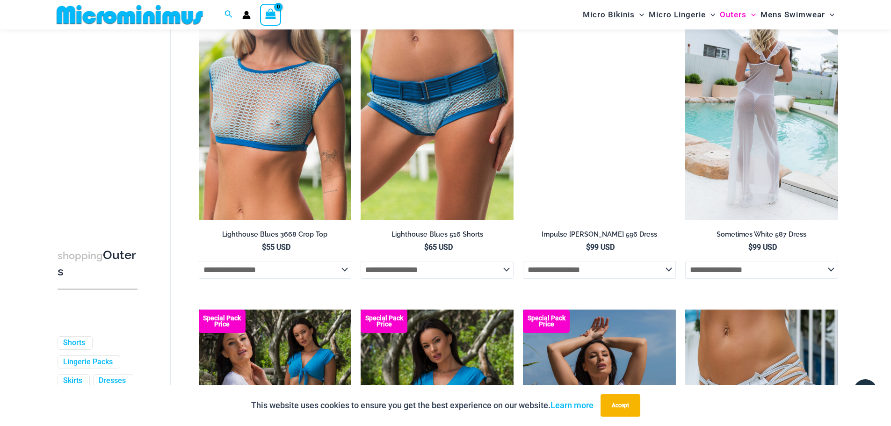
scroll to position [1778, 0]
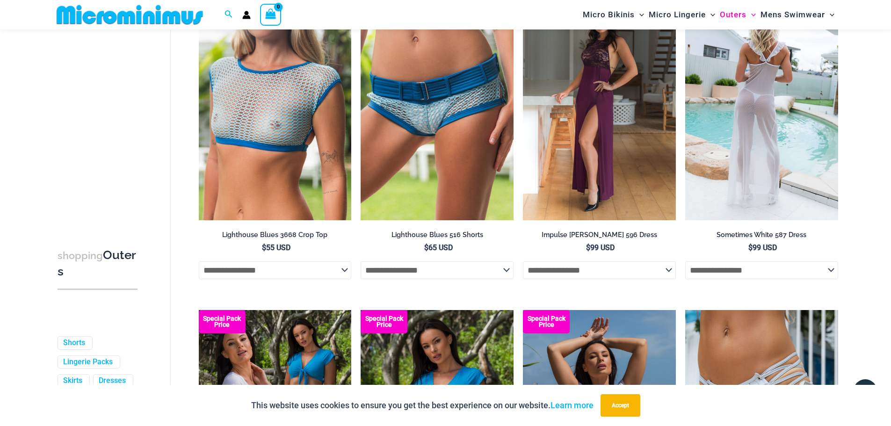
click at [761, 143] on img at bounding box center [762, 105] width 153 height 229
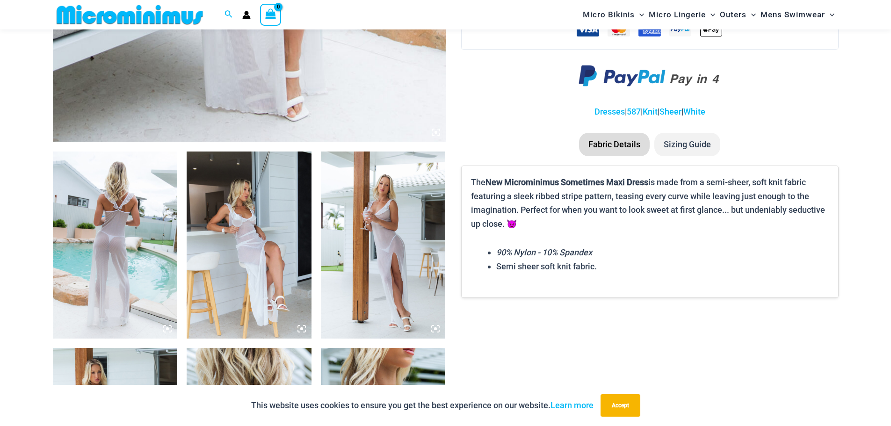
scroll to position [554, 0]
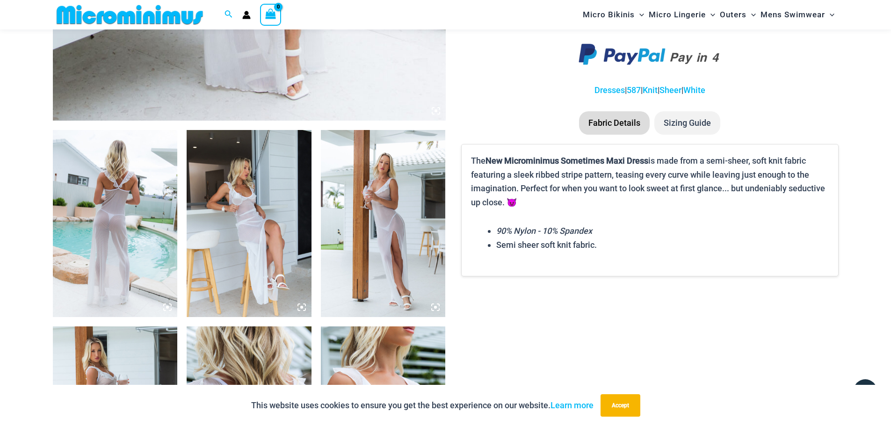
click at [248, 243] on img at bounding box center [249, 223] width 125 height 187
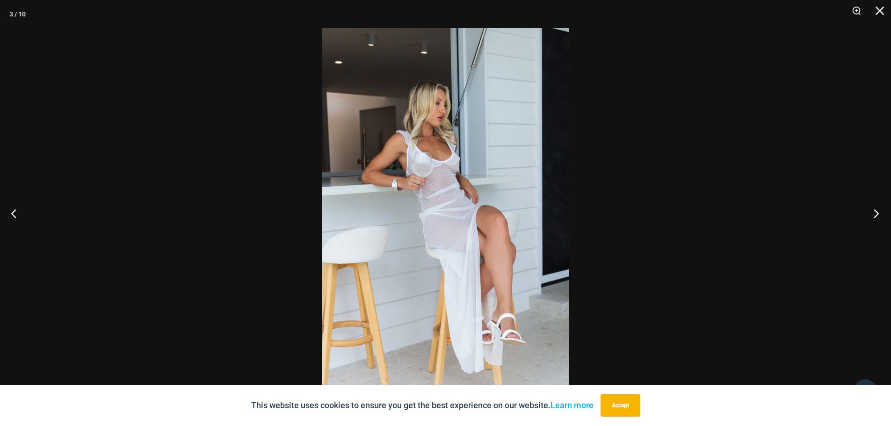
click at [872, 214] on button "Next" at bounding box center [873, 213] width 35 height 47
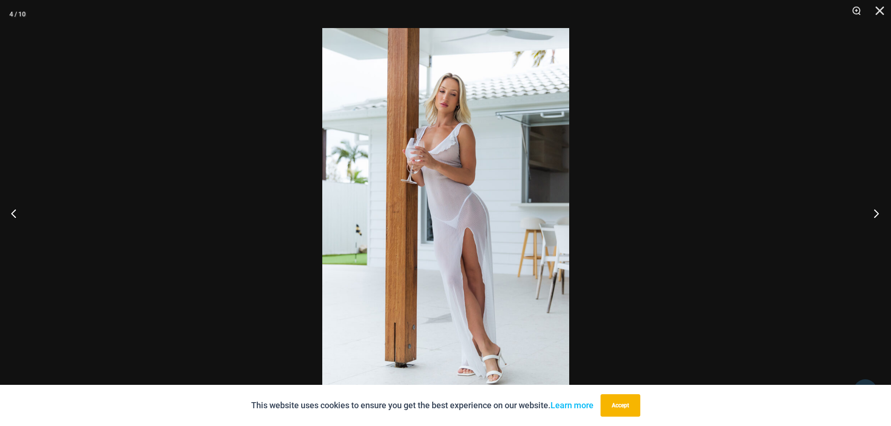
click at [872, 214] on button "Next" at bounding box center [873, 213] width 35 height 47
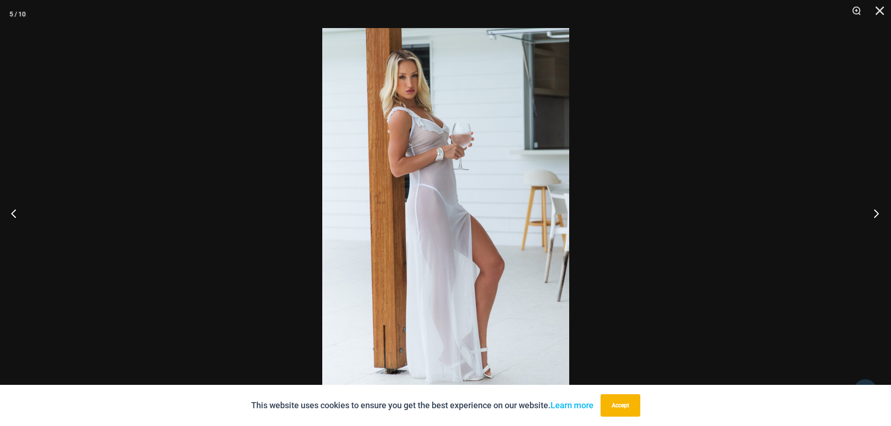
click at [872, 214] on button "Next" at bounding box center [873, 213] width 35 height 47
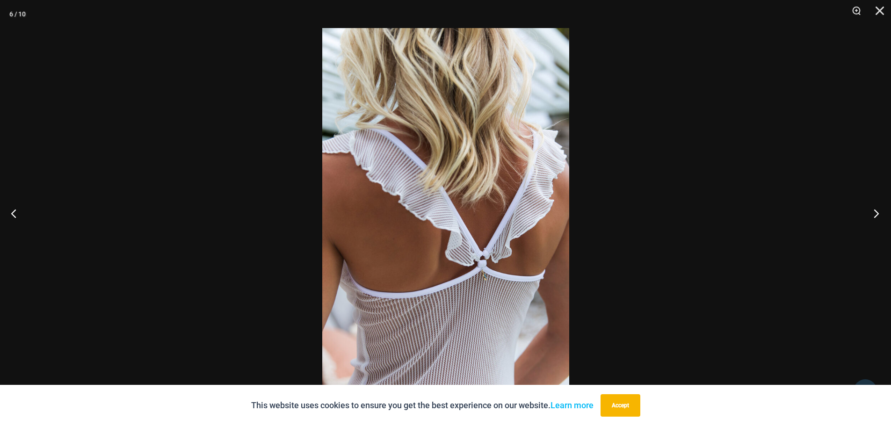
click at [872, 214] on button "Next" at bounding box center [873, 213] width 35 height 47
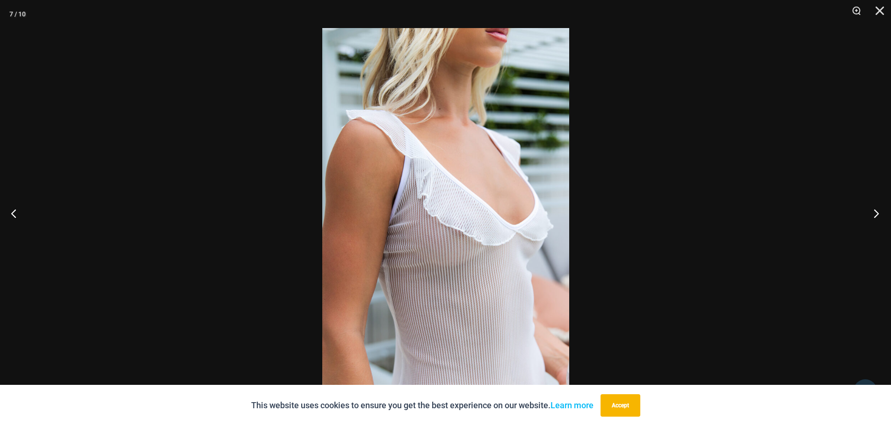
click at [872, 214] on button "Next" at bounding box center [873, 213] width 35 height 47
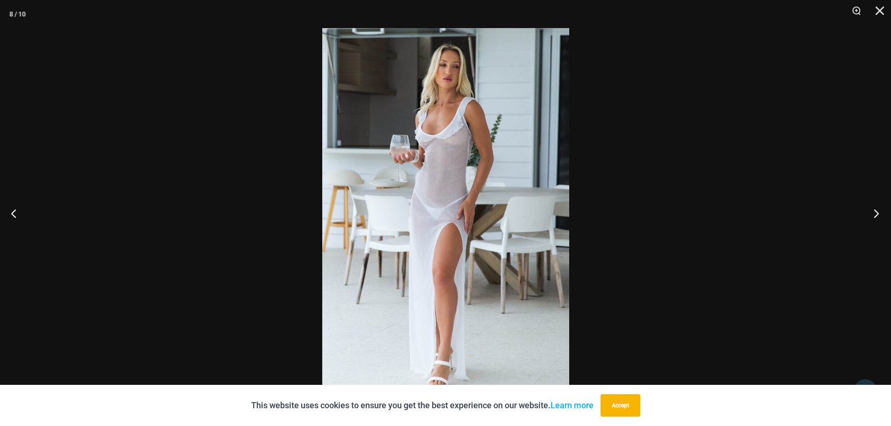
click at [872, 214] on button "Next" at bounding box center [873, 213] width 35 height 47
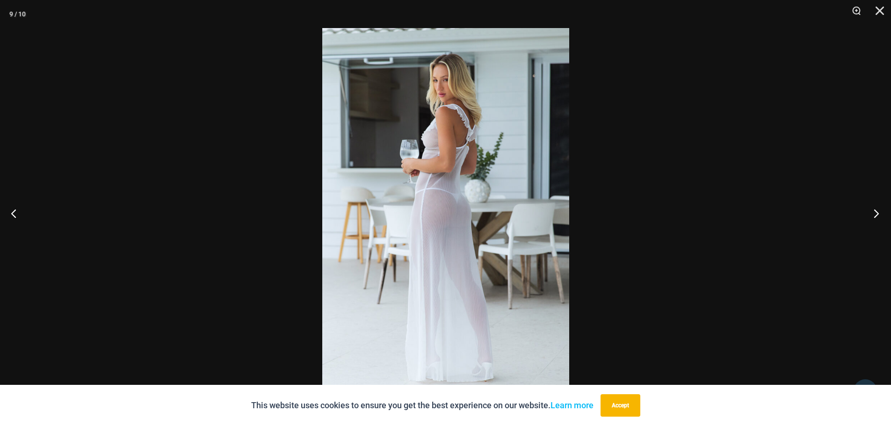
click at [872, 214] on button "Next" at bounding box center [873, 213] width 35 height 47
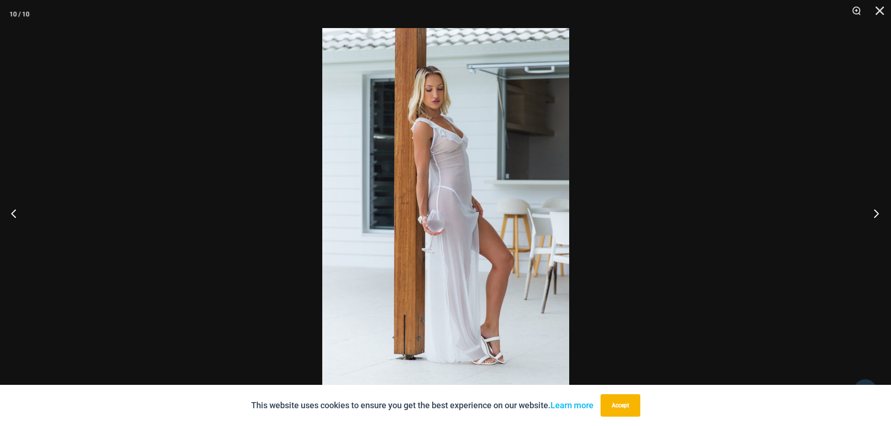
click at [872, 214] on button "Next" at bounding box center [873, 213] width 35 height 47
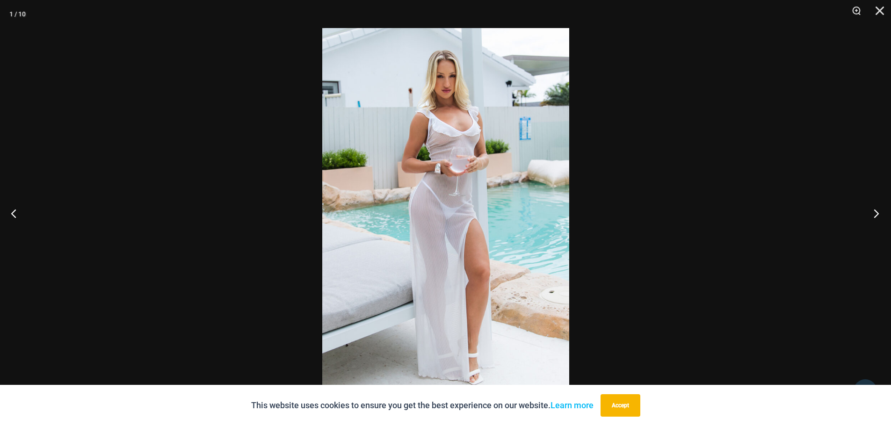
click at [872, 214] on button "Next" at bounding box center [873, 213] width 35 height 47
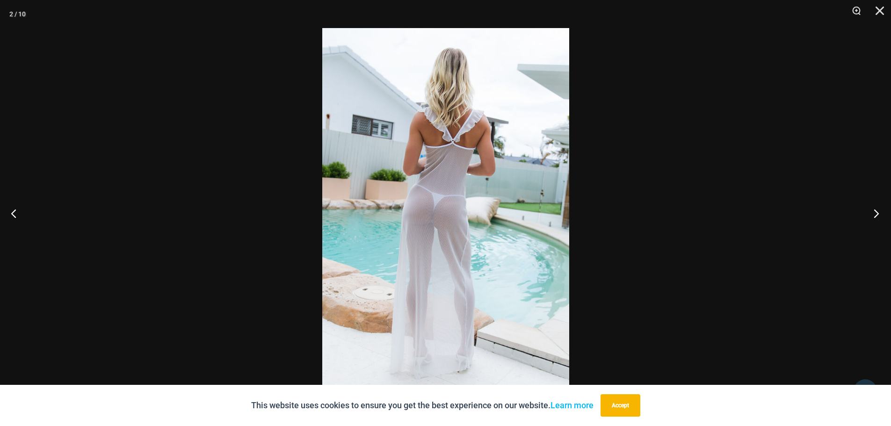
click at [872, 214] on button "Next" at bounding box center [873, 213] width 35 height 47
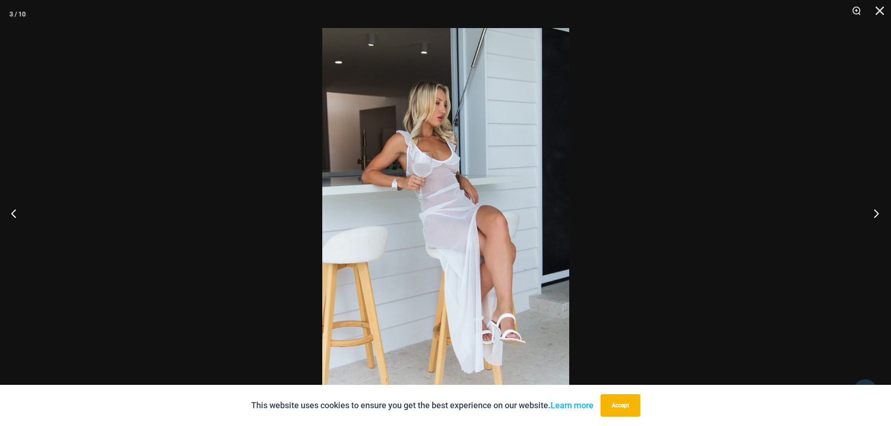
click at [872, 214] on button "Next" at bounding box center [873, 213] width 35 height 47
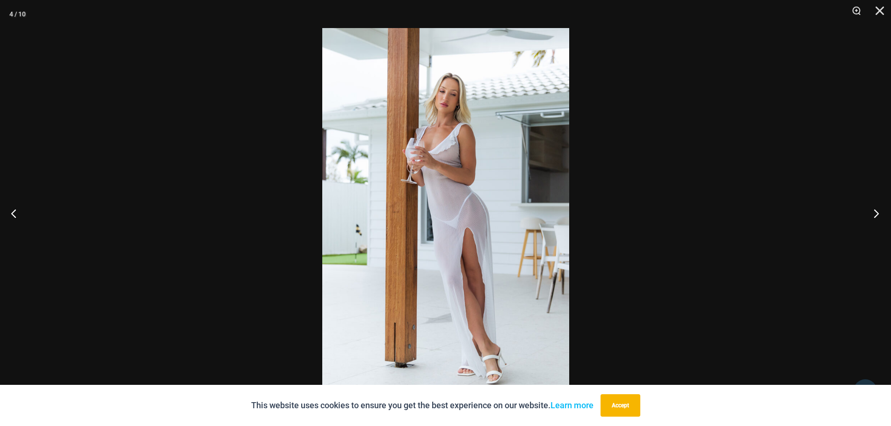
click at [872, 214] on button "Next" at bounding box center [873, 213] width 35 height 47
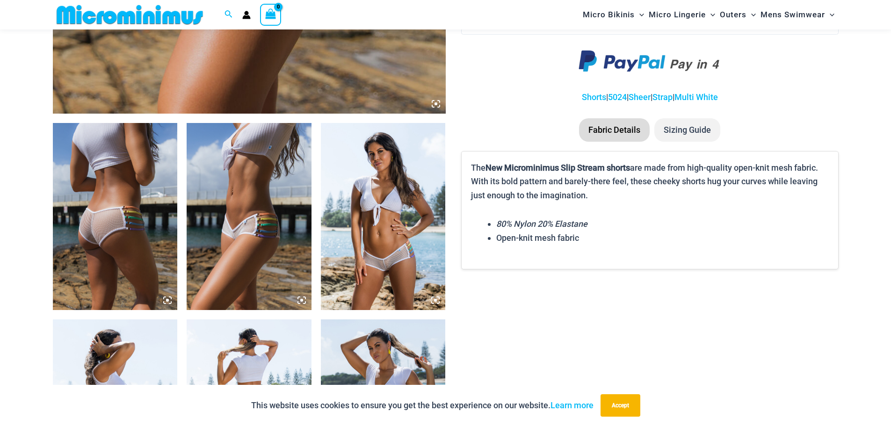
scroll to position [562, 0]
click at [368, 269] on img at bounding box center [383, 216] width 125 height 187
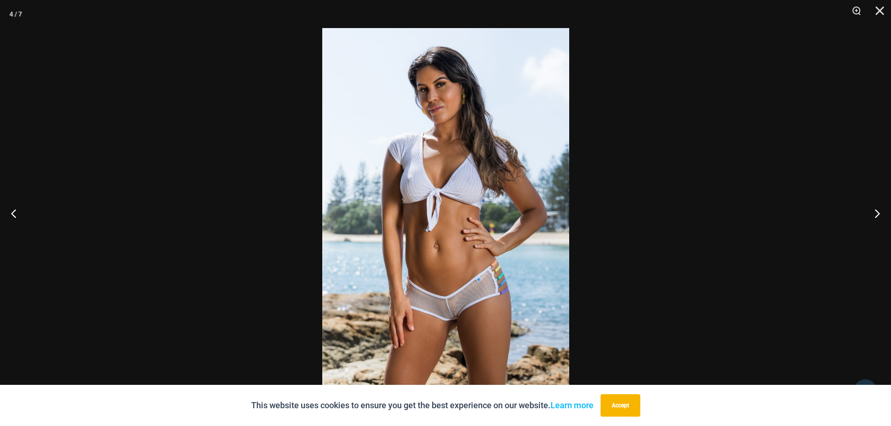
click at [468, 327] on img at bounding box center [445, 213] width 247 height 370
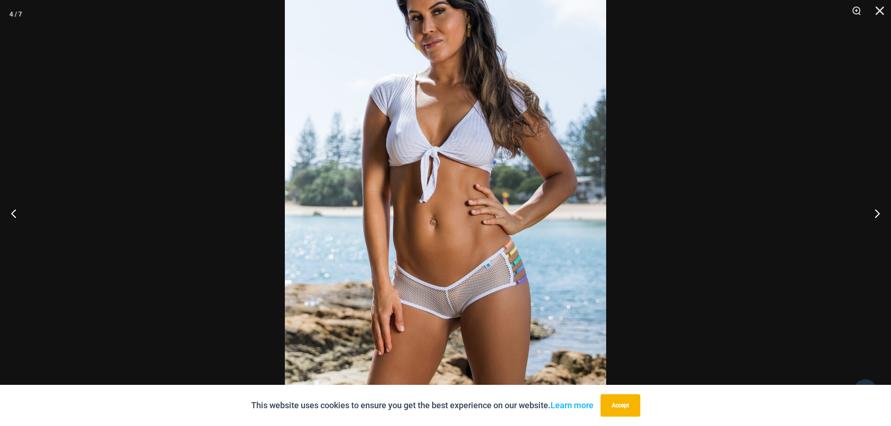
click at [472, 327] on img at bounding box center [445, 179] width 321 height 482
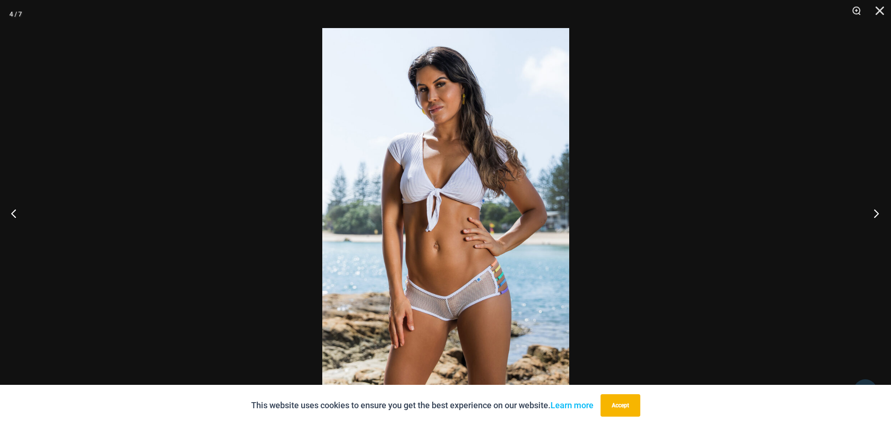
click at [874, 218] on button "Next" at bounding box center [873, 213] width 35 height 47
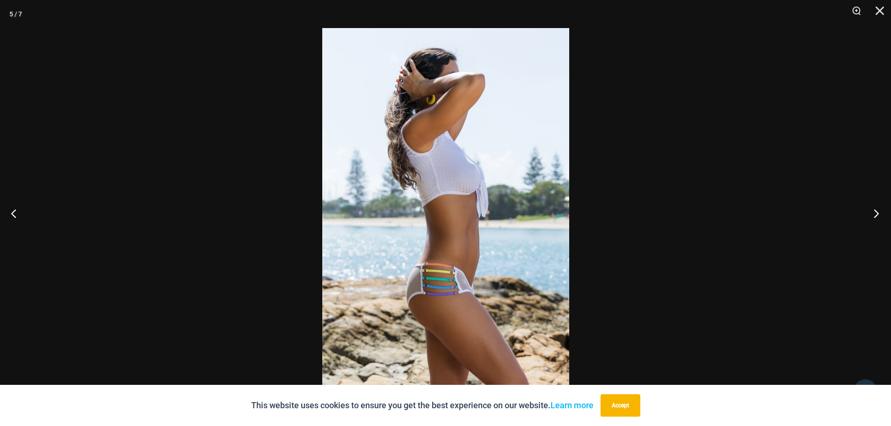
click at [874, 218] on button "Next" at bounding box center [873, 213] width 35 height 47
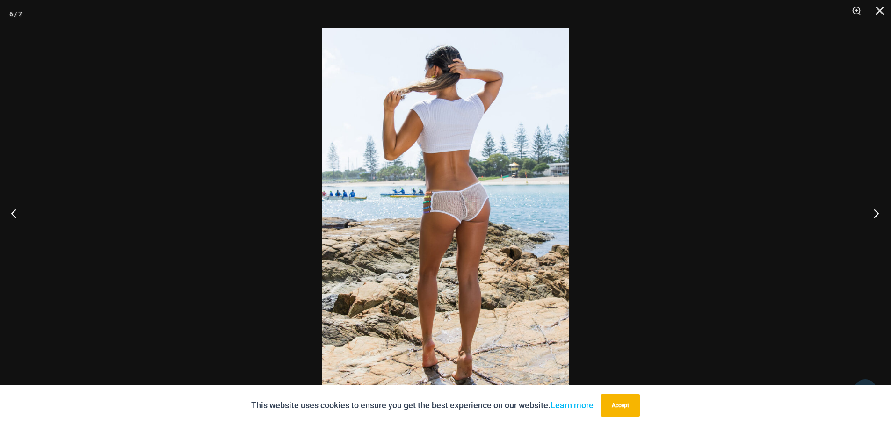
click at [876, 218] on button "Next" at bounding box center [873, 213] width 35 height 47
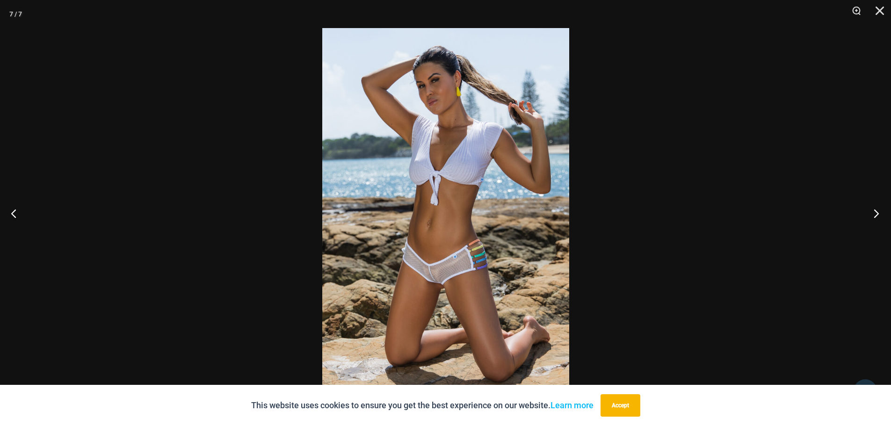
click at [876, 219] on button "Next" at bounding box center [873, 213] width 35 height 47
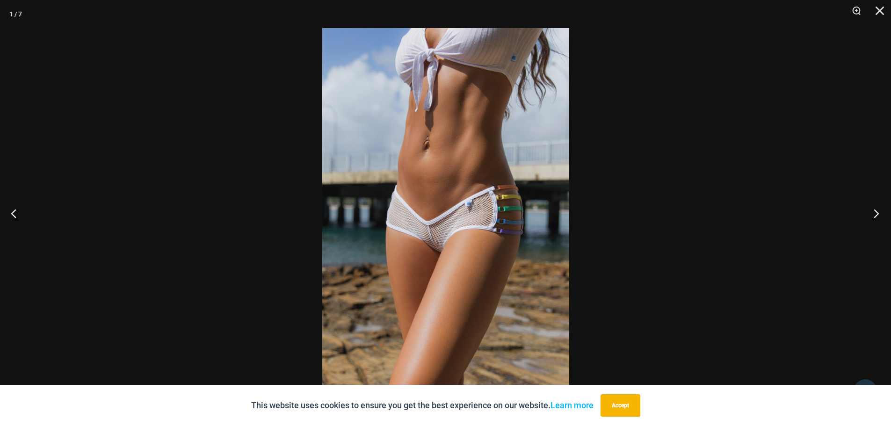
click at [876, 219] on button "Next" at bounding box center [873, 213] width 35 height 47
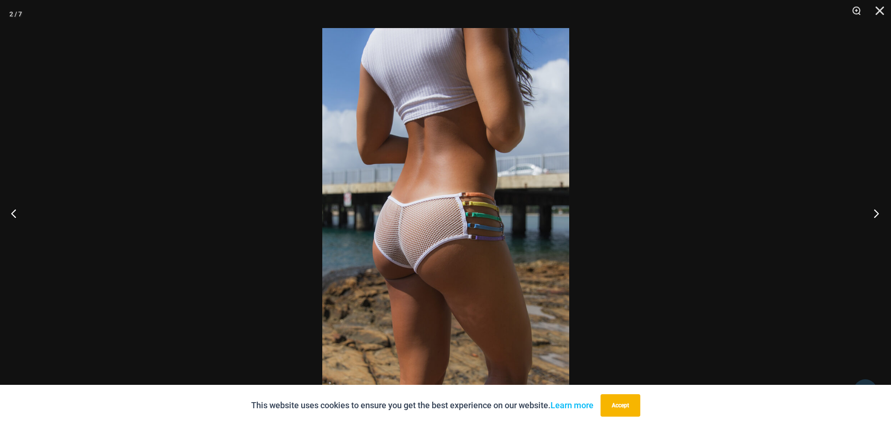
click at [876, 219] on button "Next" at bounding box center [873, 213] width 35 height 47
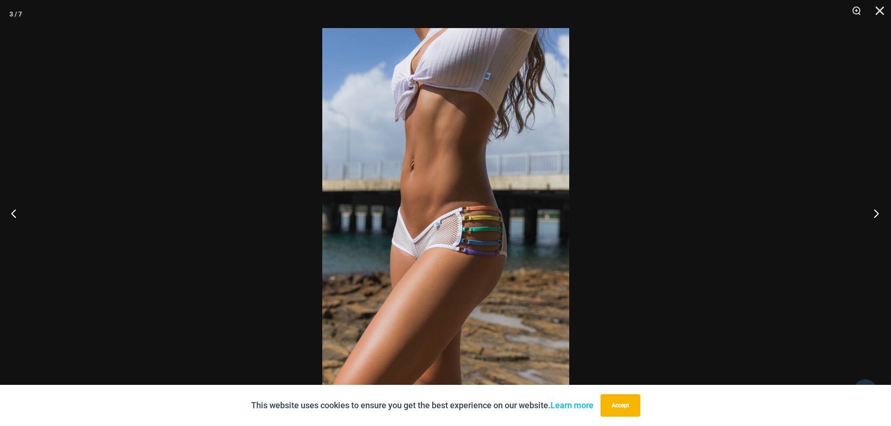
click at [876, 219] on button "Next" at bounding box center [873, 213] width 35 height 47
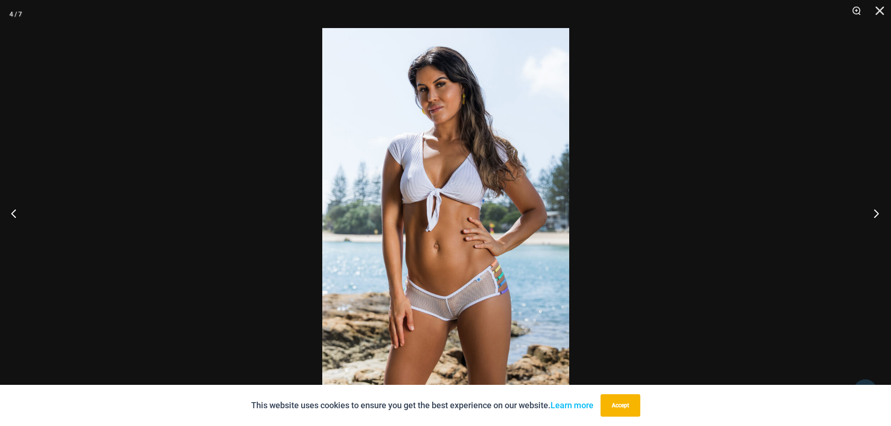
click at [876, 219] on button "Next" at bounding box center [873, 213] width 35 height 47
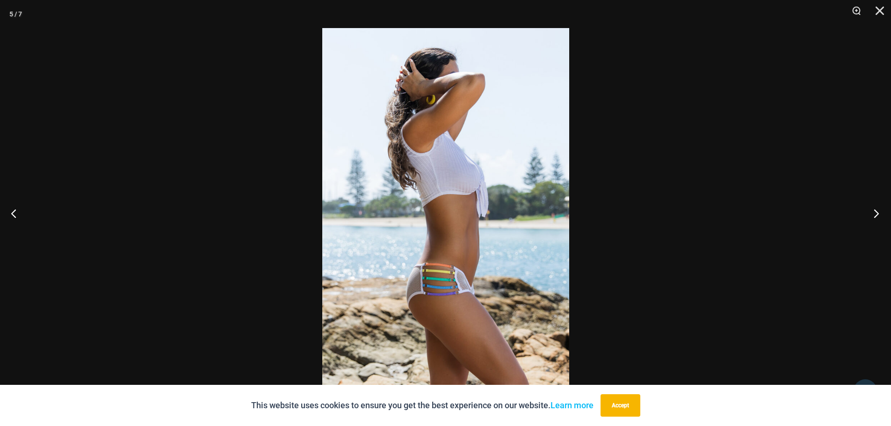
click at [876, 219] on button "Next" at bounding box center [873, 213] width 35 height 47
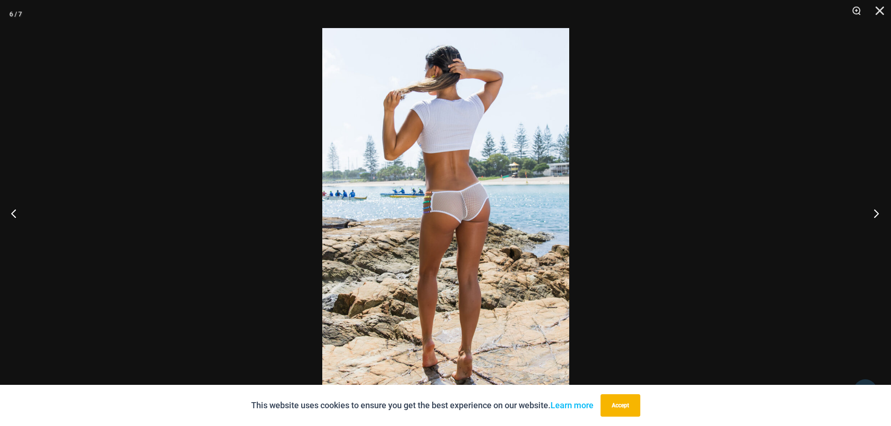
click at [876, 219] on button "Next" at bounding box center [873, 213] width 35 height 47
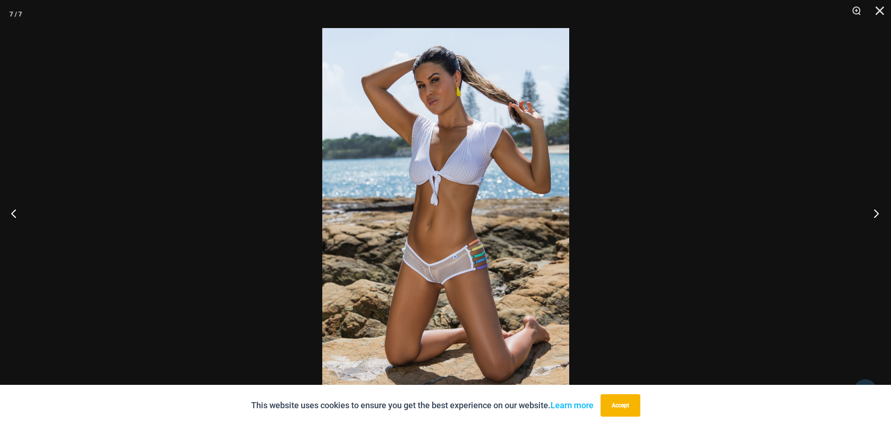
click at [876, 219] on button "Next" at bounding box center [873, 213] width 35 height 47
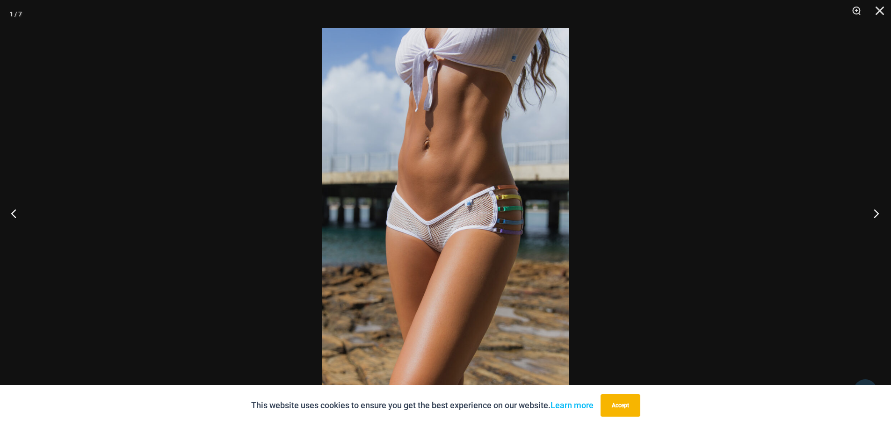
click at [876, 219] on button "Next" at bounding box center [873, 213] width 35 height 47
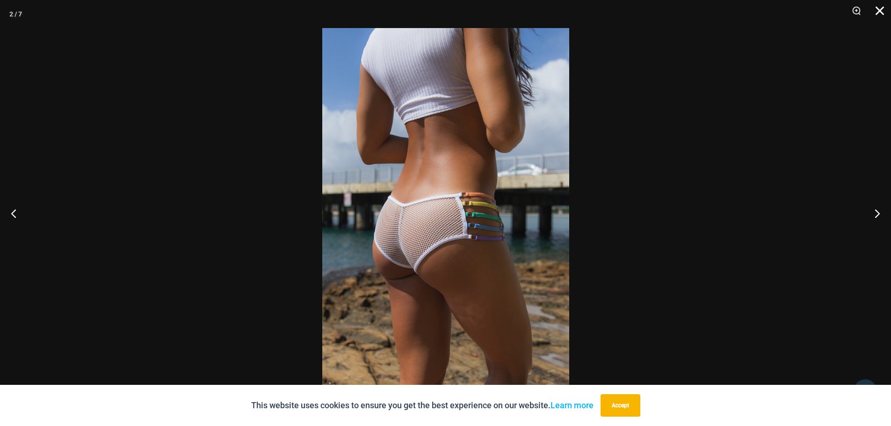
click at [879, 12] on button "Close" at bounding box center [876, 14] width 23 height 28
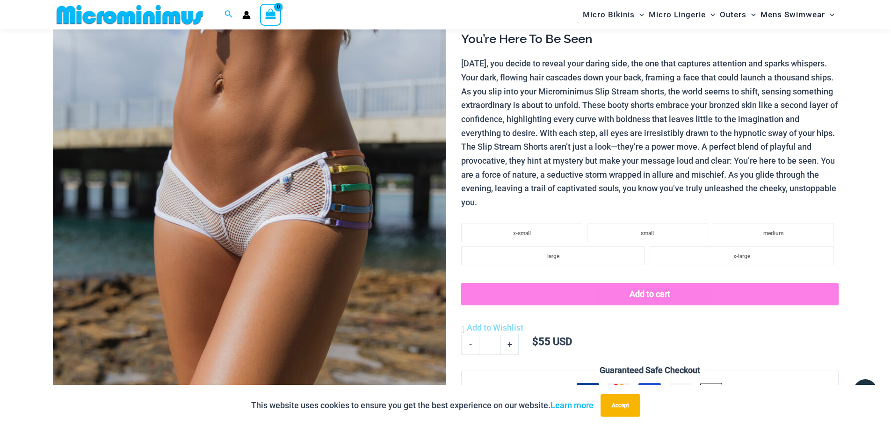
scroll to position [187, 0]
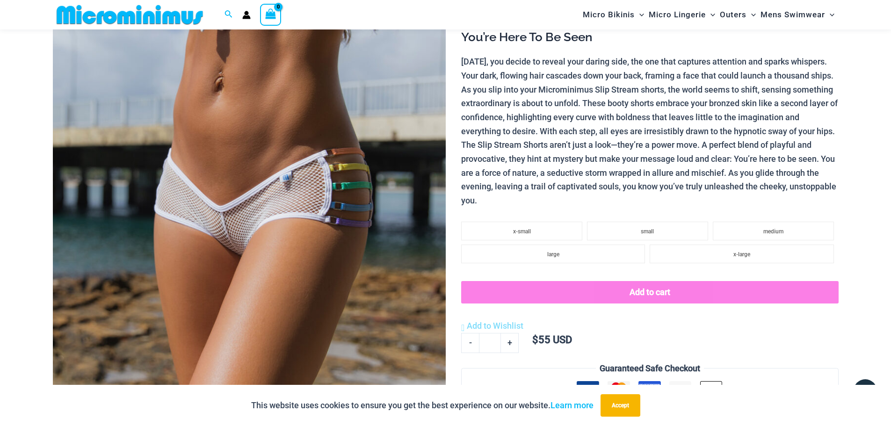
click at [239, 255] on img at bounding box center [249, 193] width 393 height 590
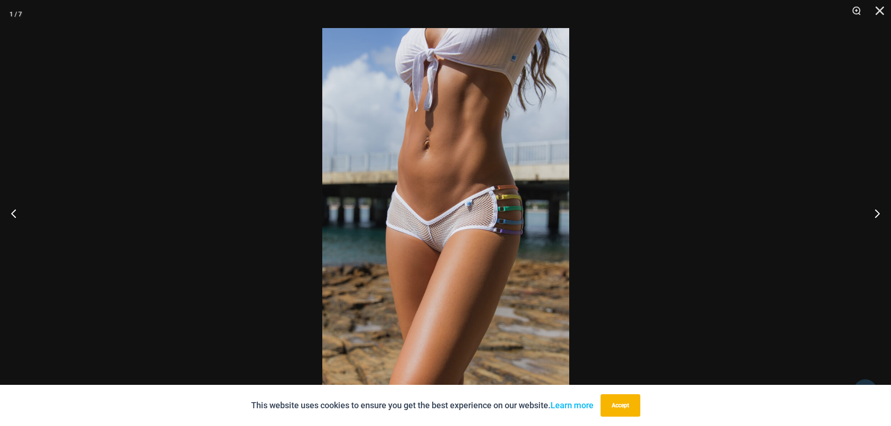
click at [479, 290] on img at bounding box center [445, 213] width 247 height 370
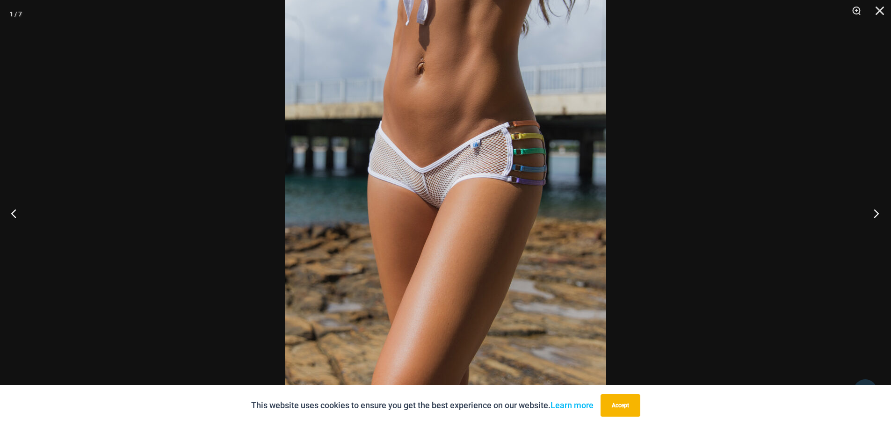
click at [871, 213] on button "Next" at bounding box center [873, 213] width 35 height 47
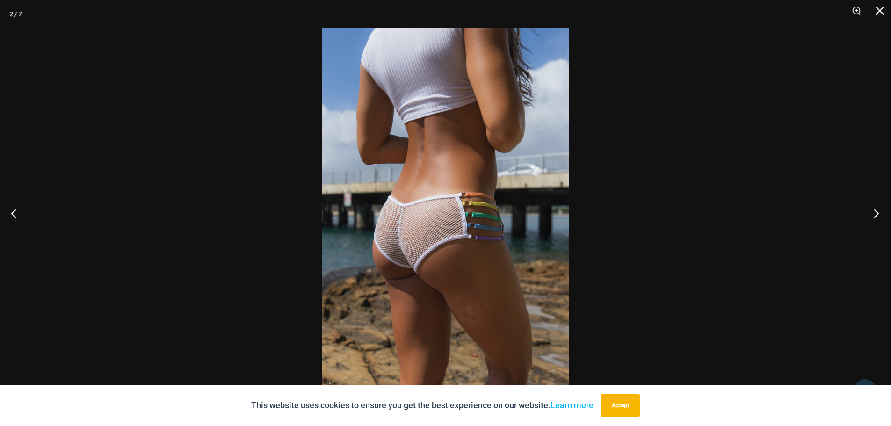
click at [871, 213] on button "Next" at bounding box center [873, 213] width 35 height 47
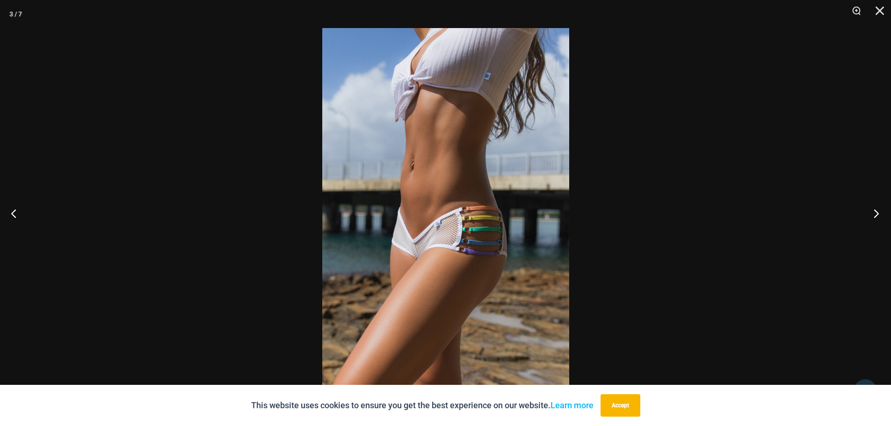
click at [871, 214] on button "Next" at bounding box center [873, 213] width 35 height 47
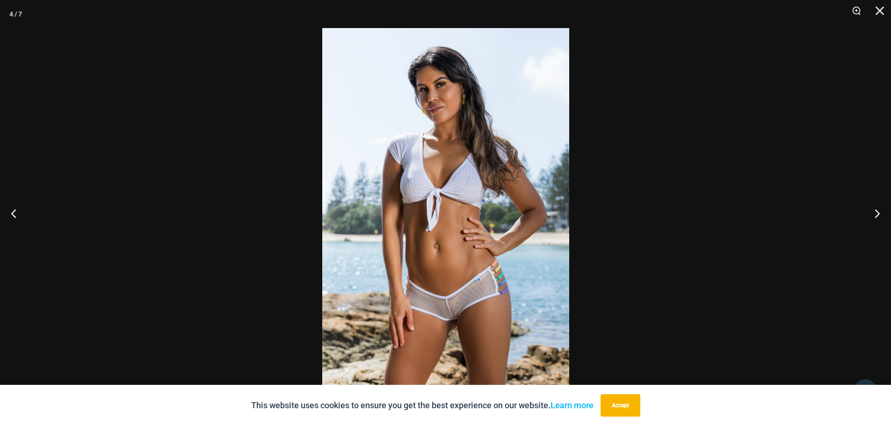
click at [476, 323] on img at bounding box center [445, 213] width 247 height 370
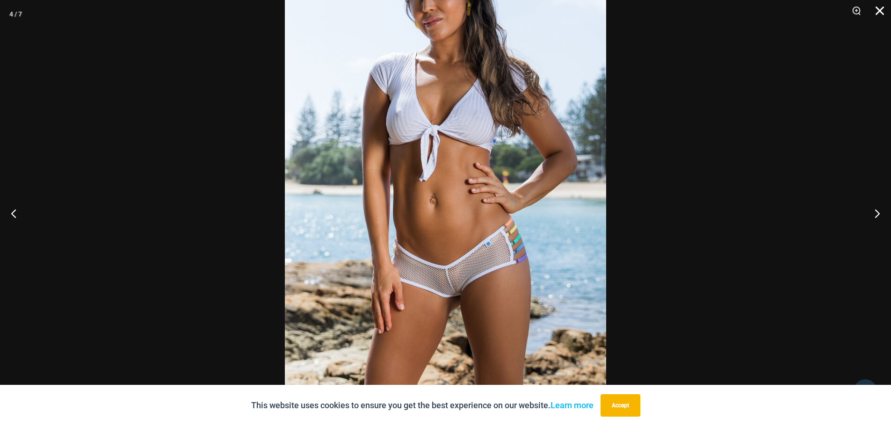
click at [884, 12] on button "Close" at bounding box center [876, 14] width 23 height 28
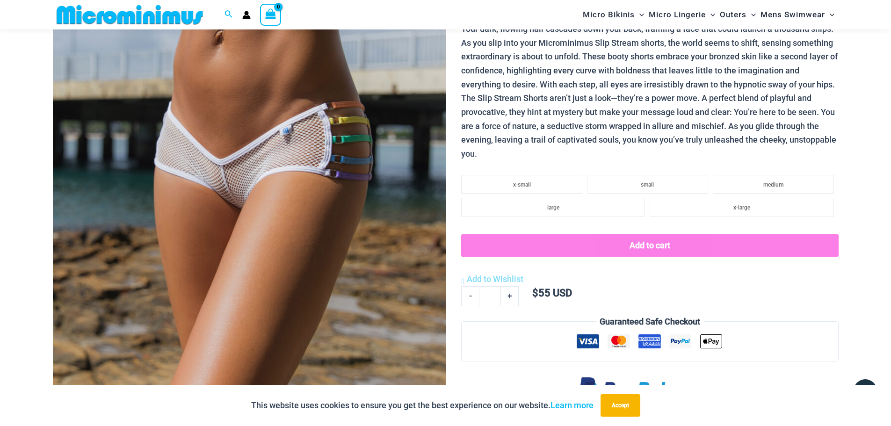
scroll to position [421, 0]
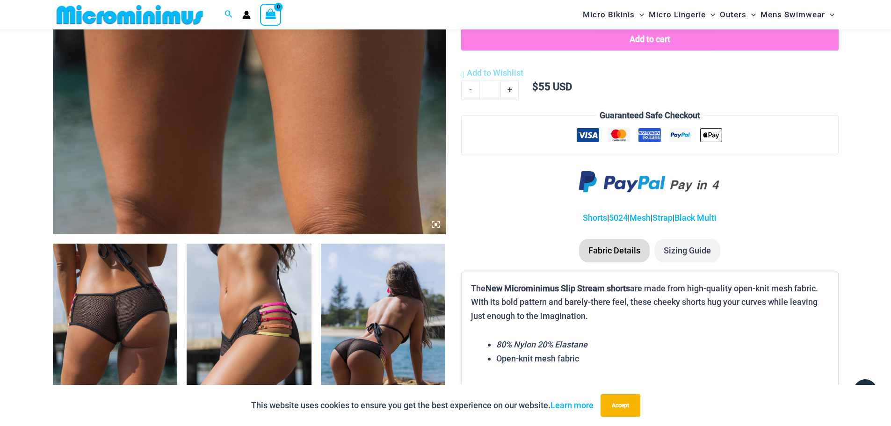
scroll to position [421, 0]
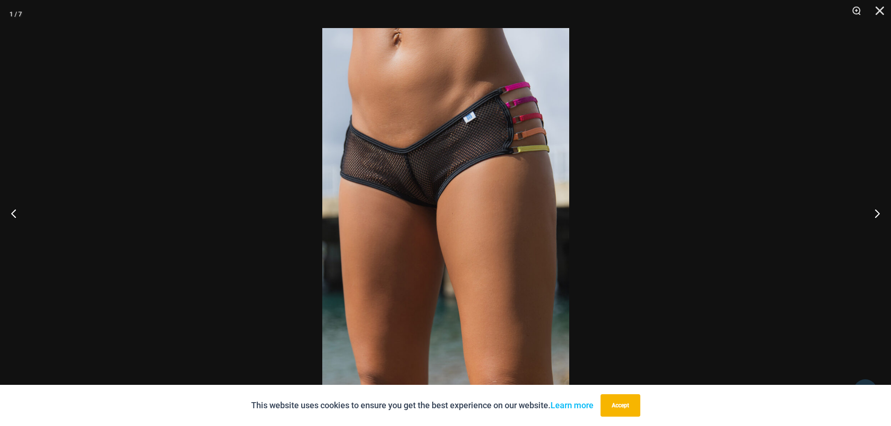
click at [449, 210] on img at bounding box center [445, 213] width 247 height 370
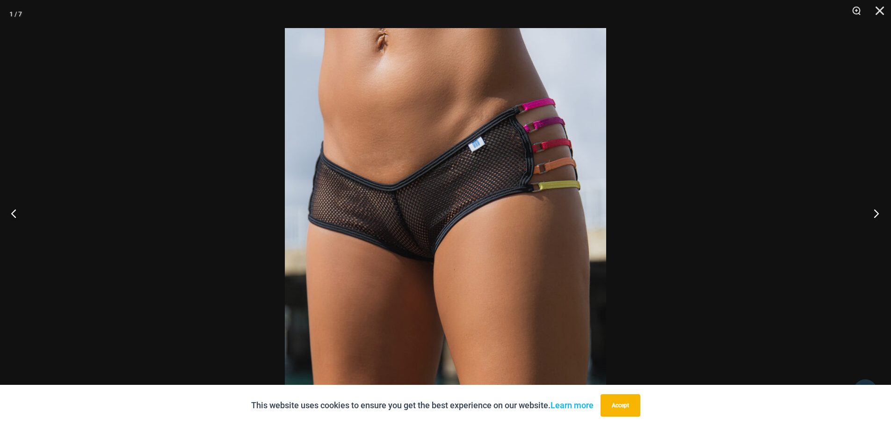
click at [878, 217] on button "Next" at bounding box center [873, 213] width 35 height 47
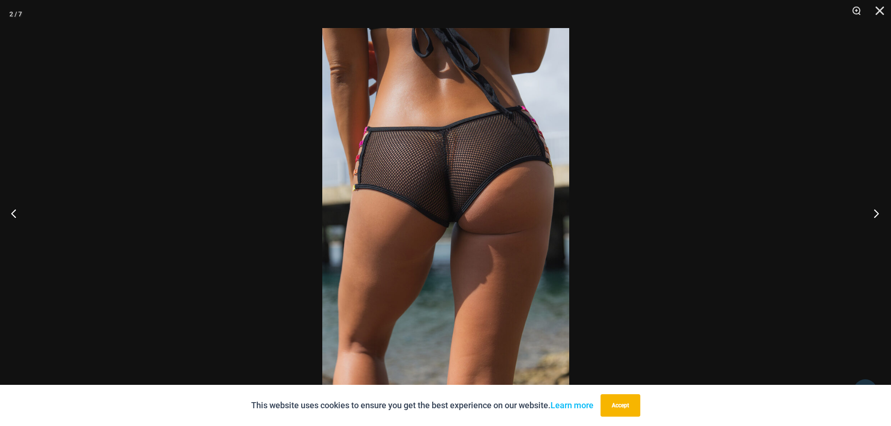
click at [878, 217] on button "Next" at bounding box center [873, 213] width 35 height 47
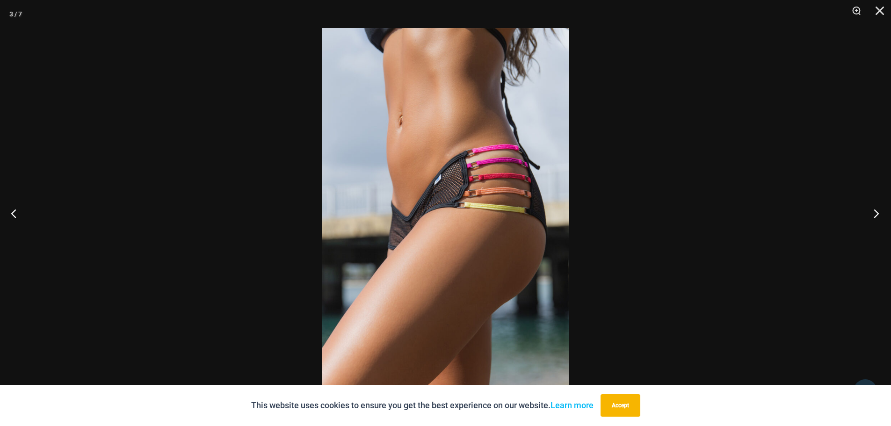
click at [878, 217] on button "Next" at bounding box center [873, 213] width 35 height 47
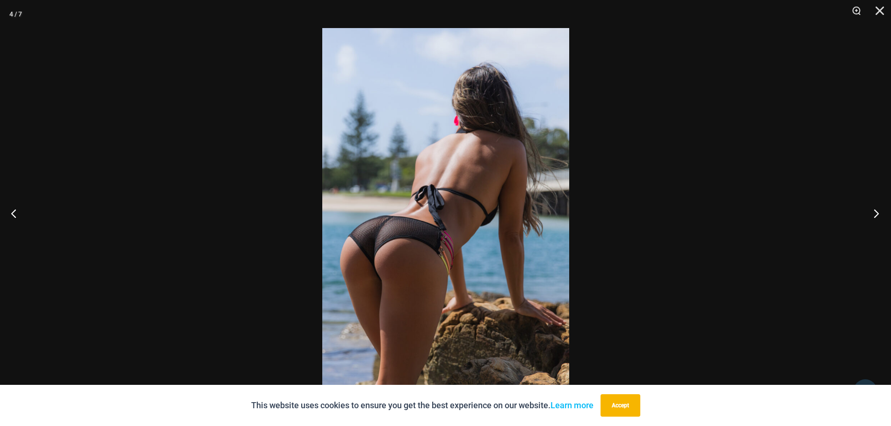
click at [878, 217] on button "Next" at bounding box center [873, 213] width 35 height 47
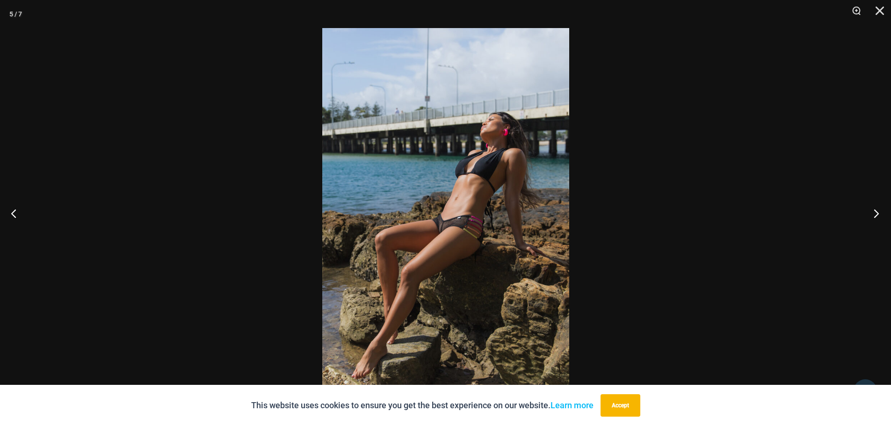
click at [878, 217] on button "Next" at bounding box center [873, 213] width 35 height 47
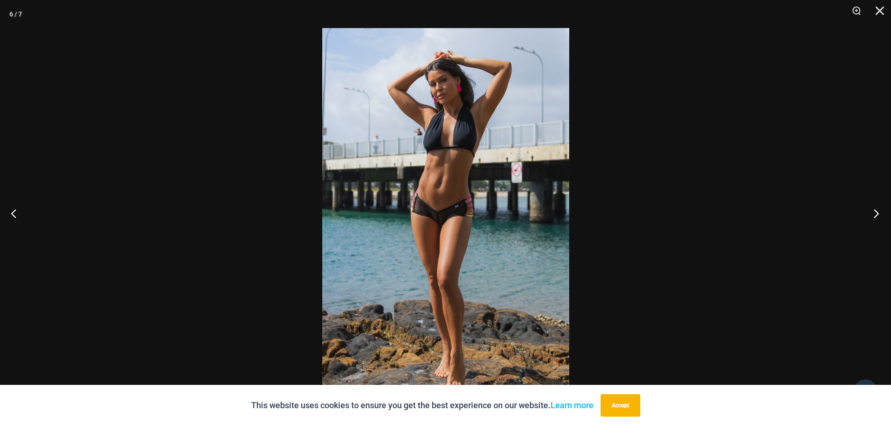
click at [878, 217] on button "Next" at bounding box center [873, 213] width 35 height 47
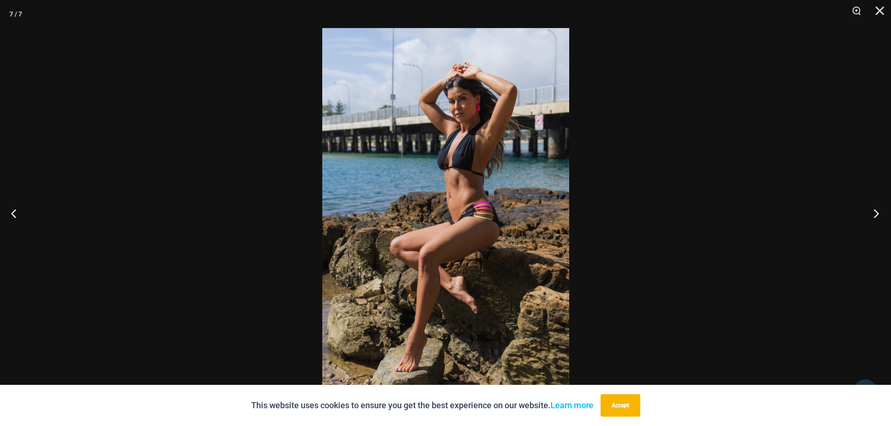
click at [878, 217] on button "Next" at bounding box center [873, 213] width 35 height 47
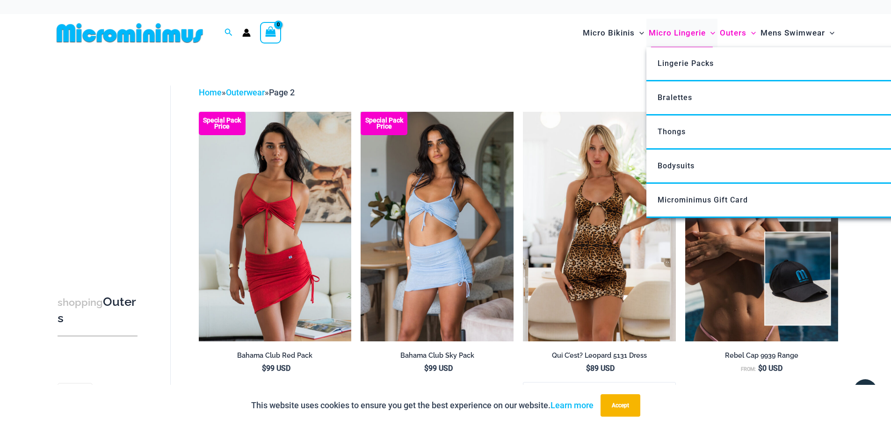
click at [668, 32] on span "Micro Lingerie" at bounding box center [677, 33] width 57 height 24
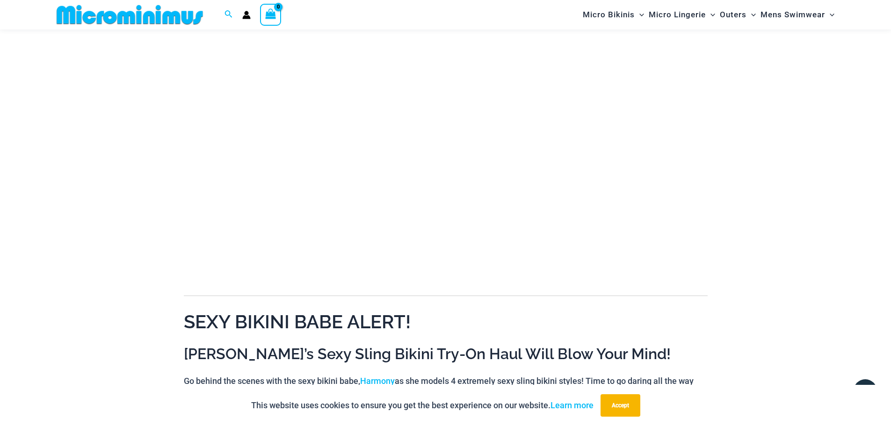
scroll to position [85, 0]
